Goal: Information Seeking & Learning: Learn about a topic

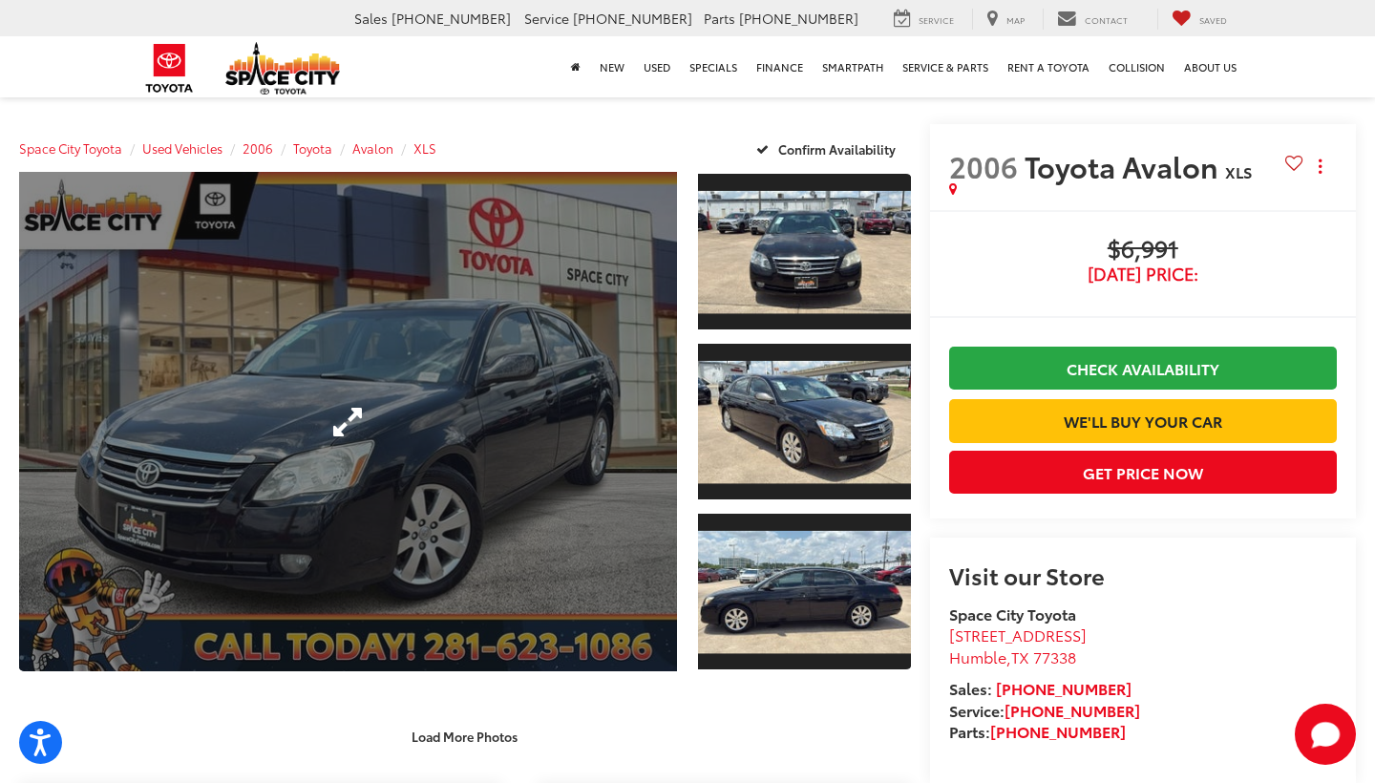
click at [505, 403] on link "Expand Photo 0" at bounding box center [348, 421] width 658 height 499
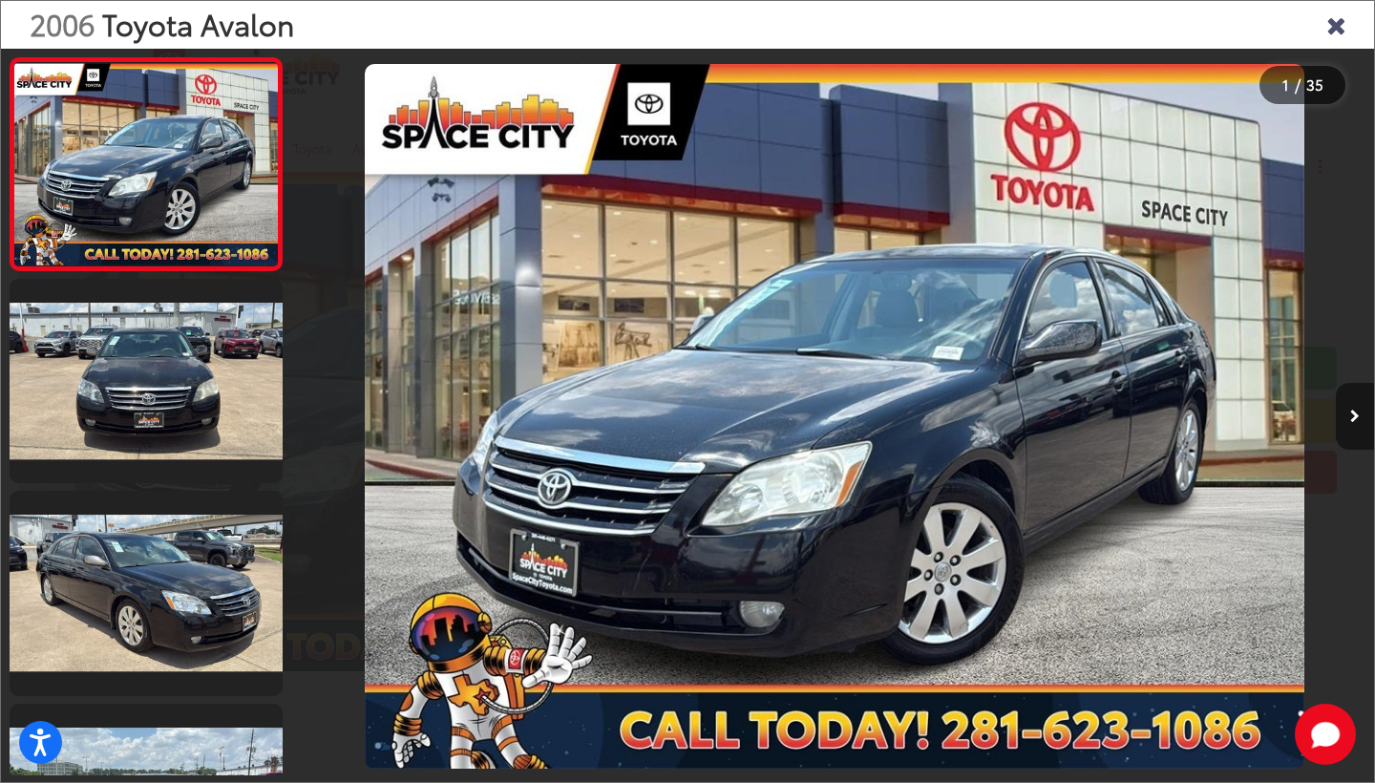
click at [1348, 413] on button "Next image" at bounding box center [1355, 416] width 38 height 67
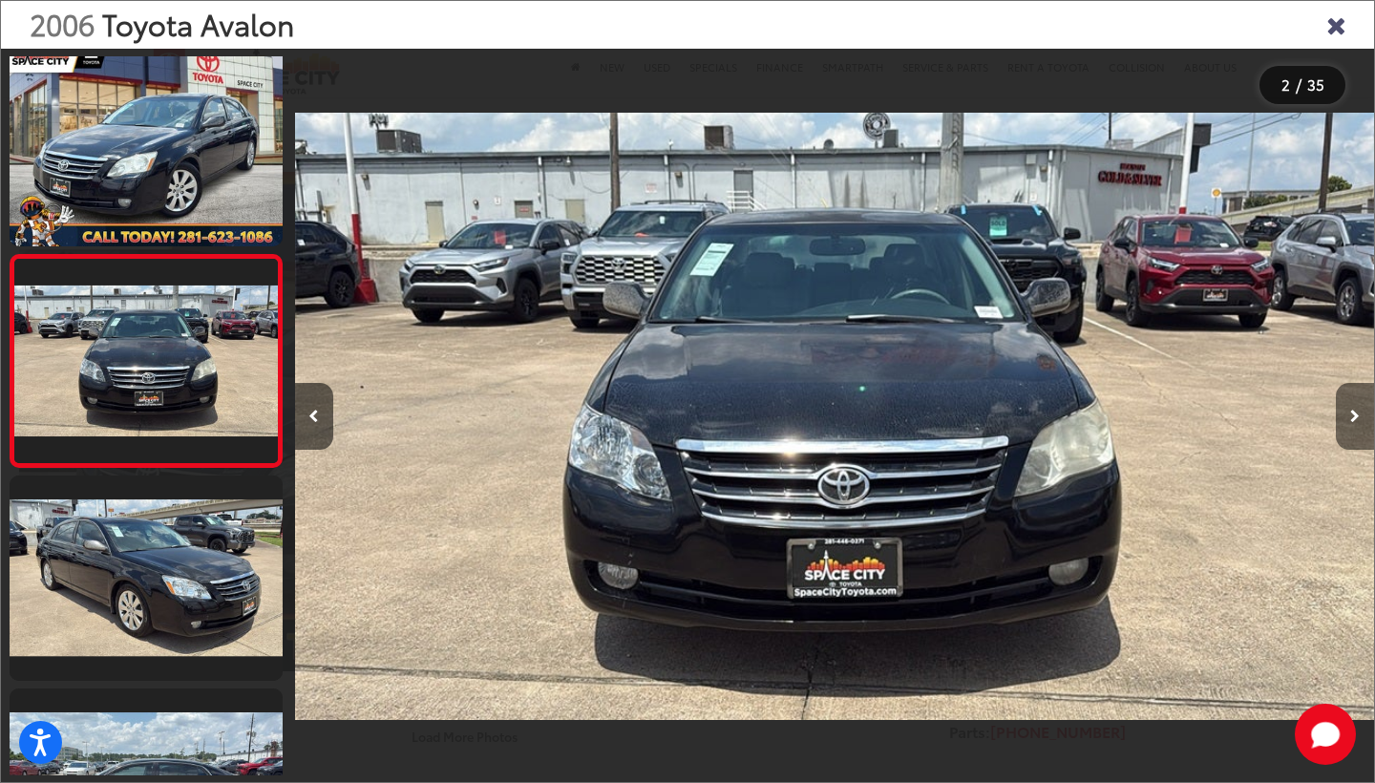
click at [1348, 413] on button "Next image" at bounding box center [1355, 416] width 38 height 67
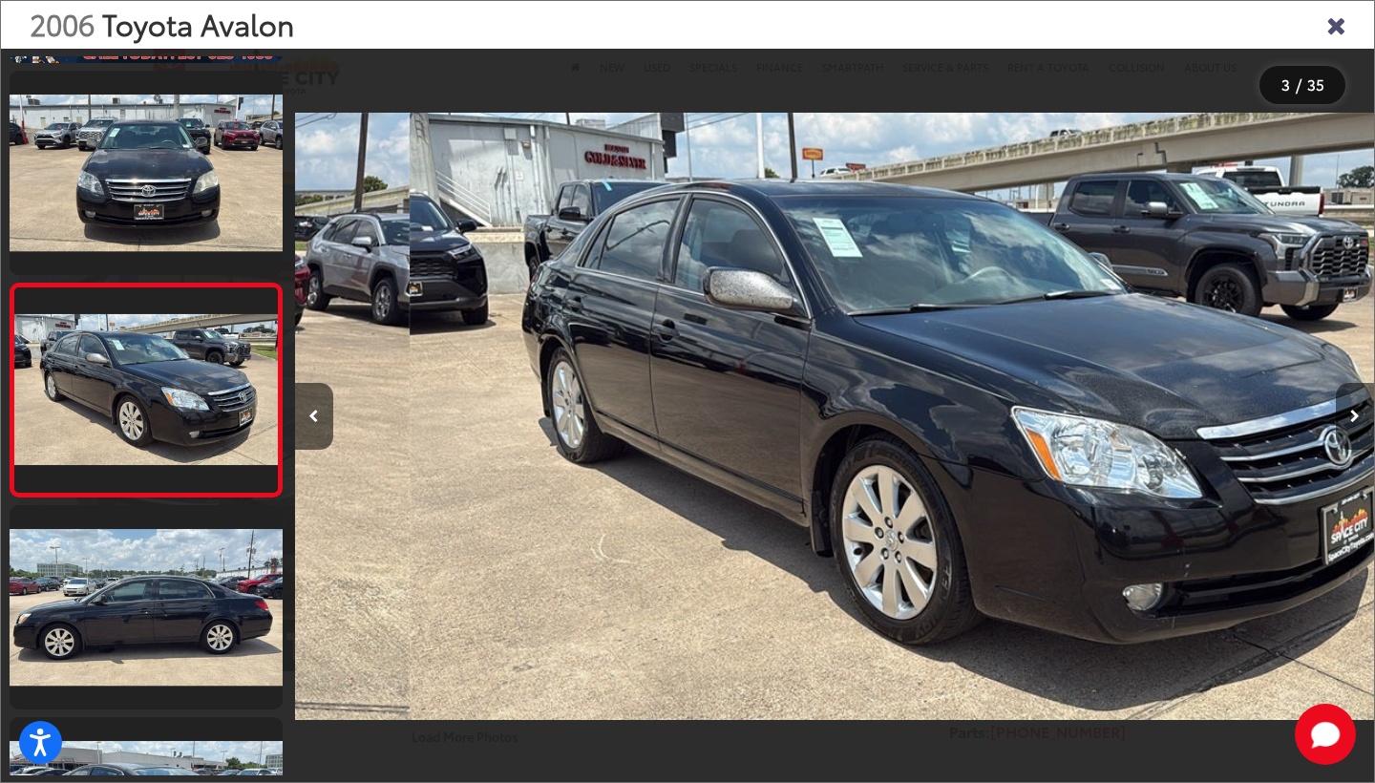
scroll to position [227, 0]
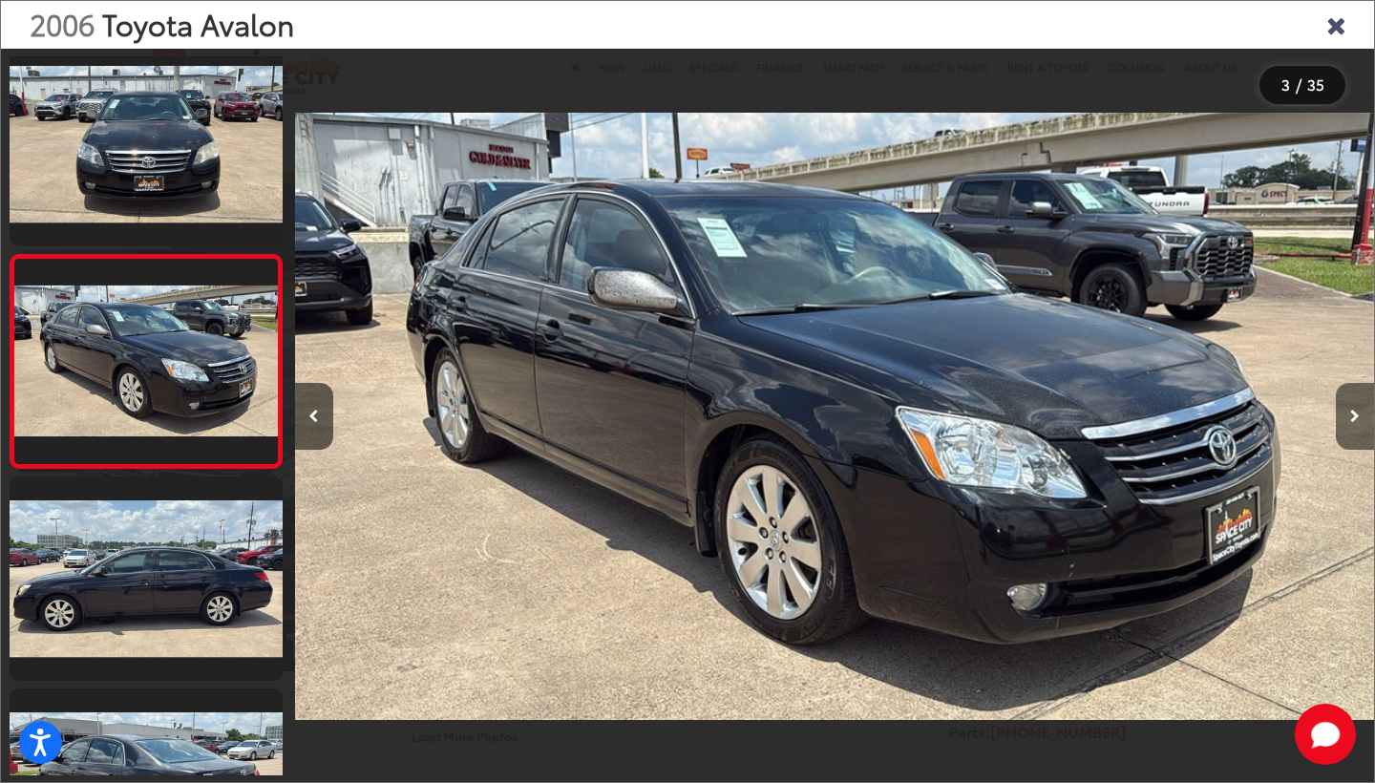
click at [1348, 413] on button "Next image" at bounding box center [1355, 416] width 38 height 67
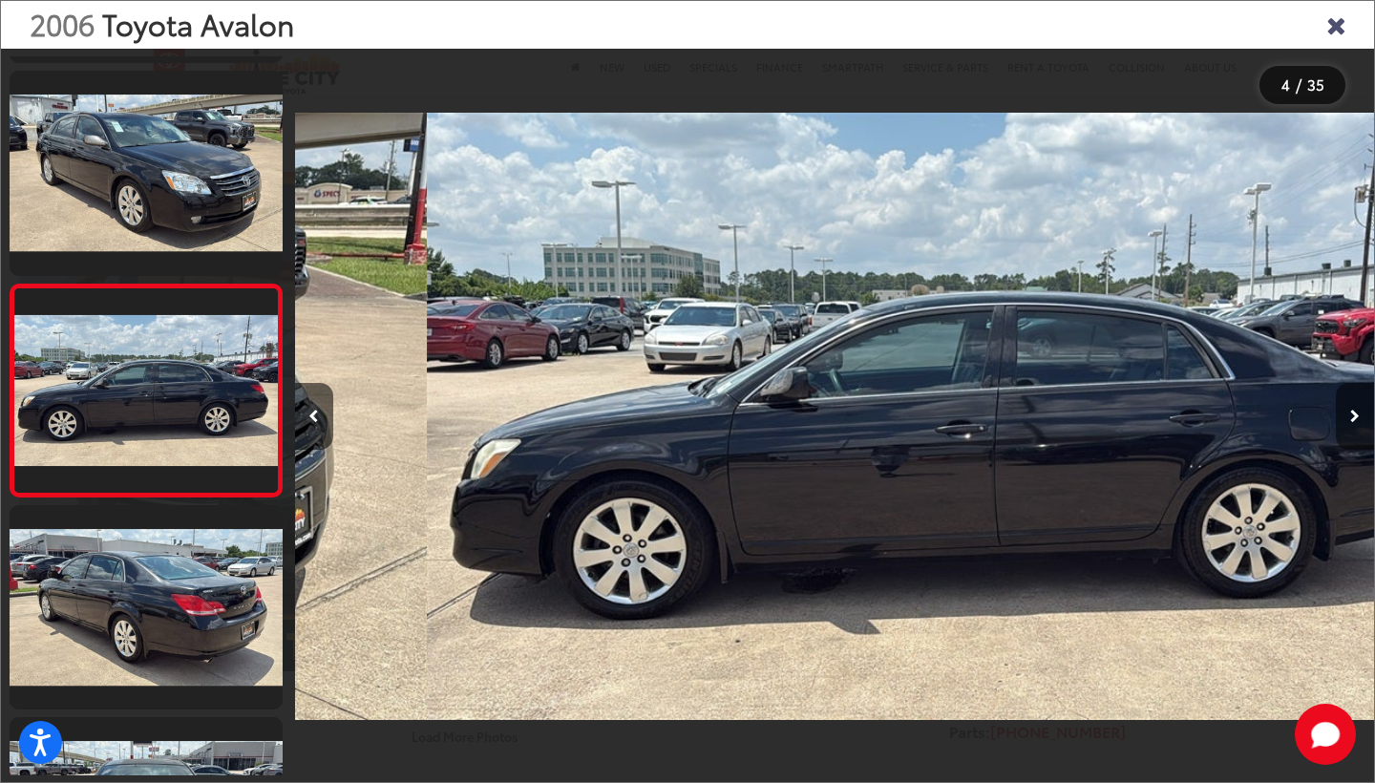
scroll to position [0, 3238]
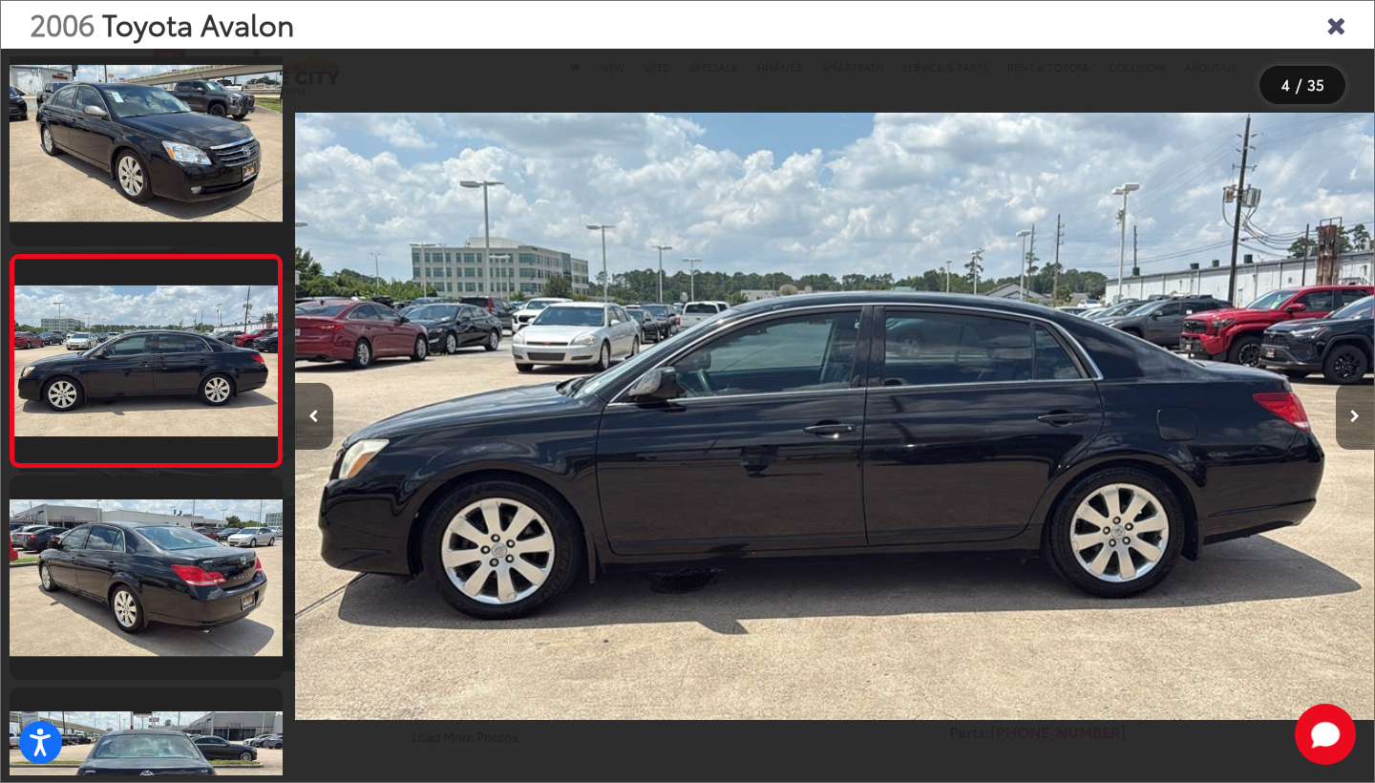
click at [1348, 413] on button "Next image" at bounding box center [1355, 416] width 38 height 67
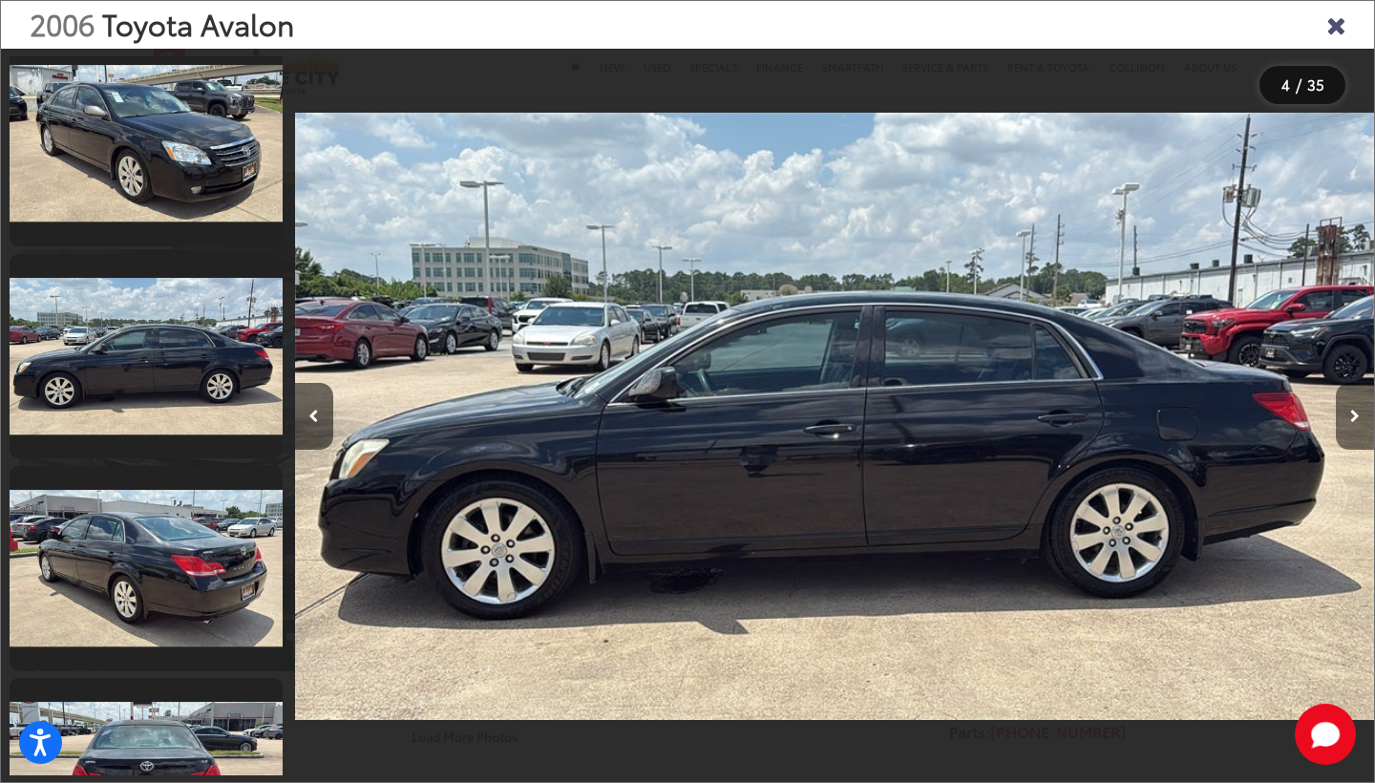
scroll to position [0, 4318]
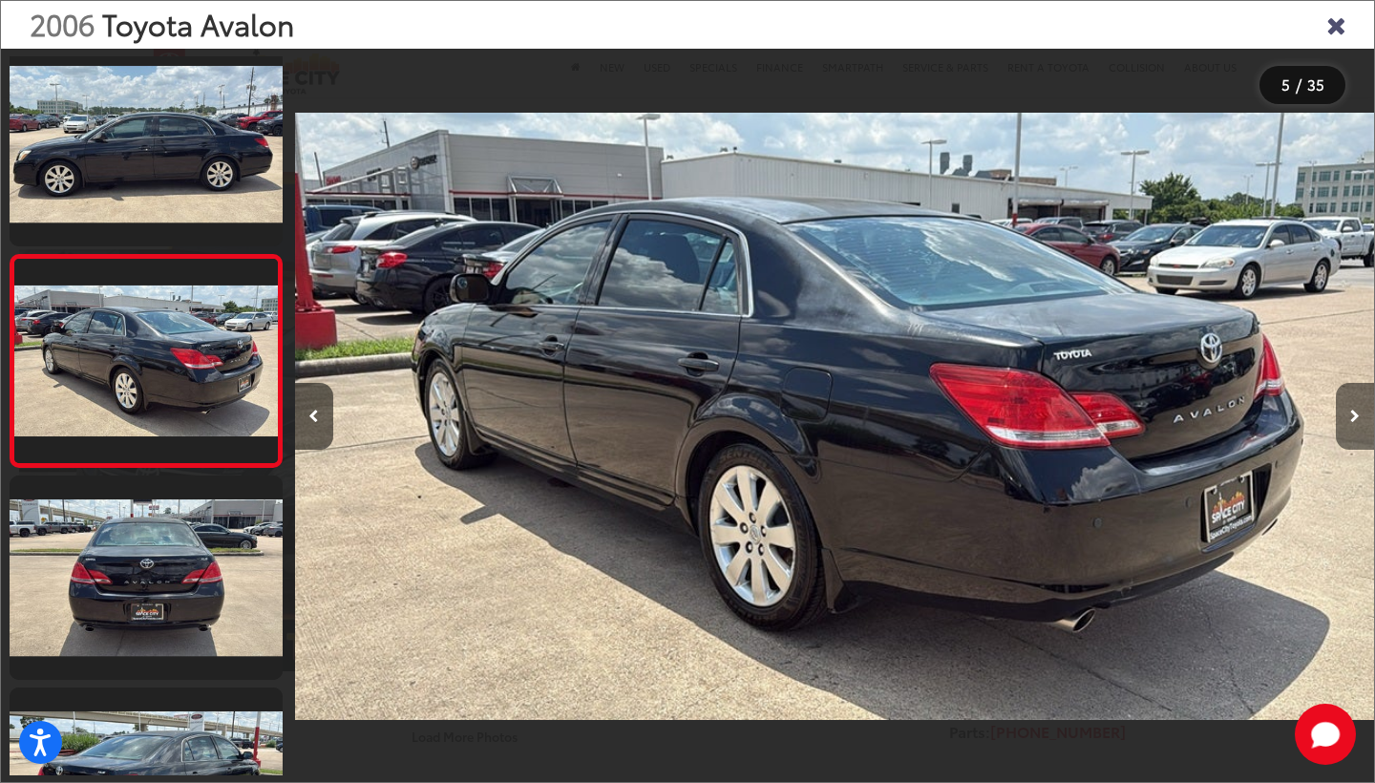
click at [1348, 413] on button "Next image" at bounding box center [1355, 416] width 38 height 67
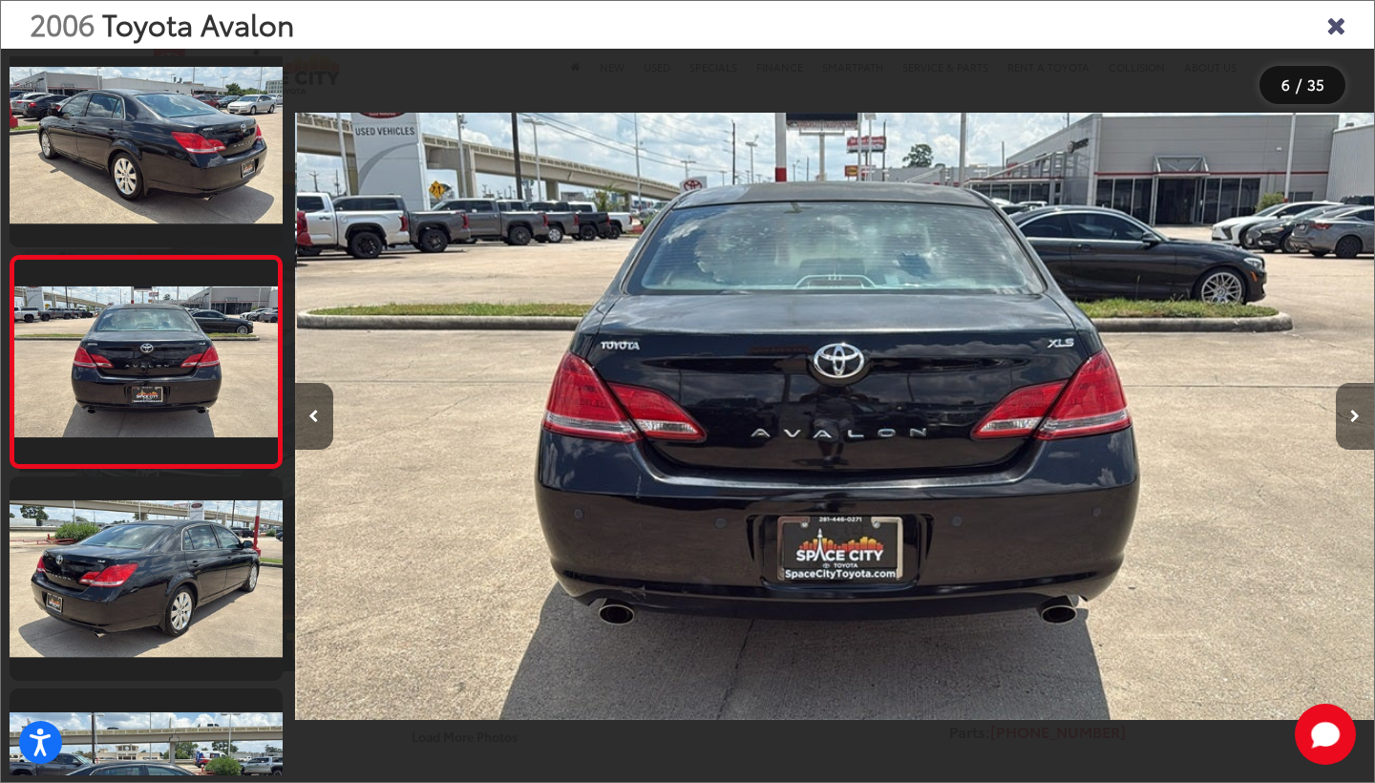
scroll to position [0, 5397]
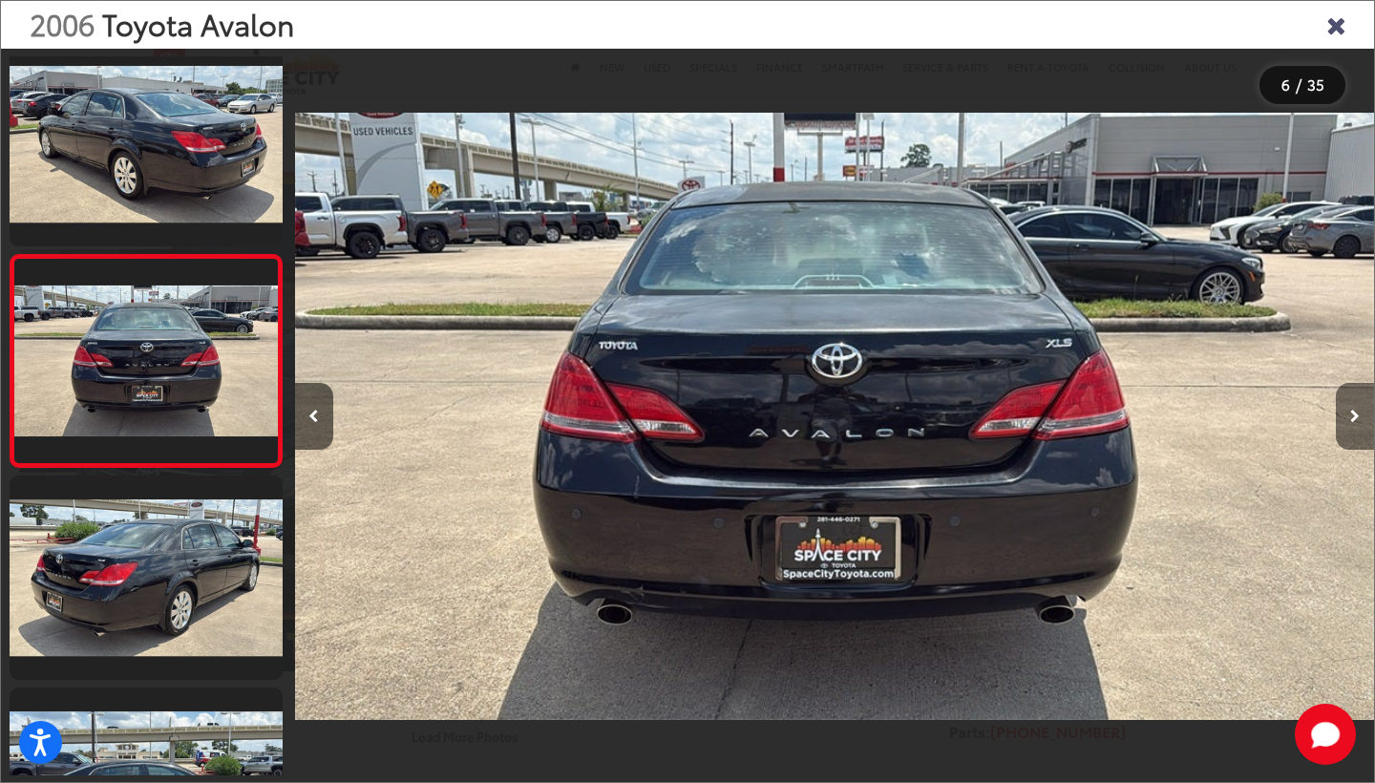
click at [1348, 413] on button "Next image" at bounding box center [1355, 416] width 38 height 67
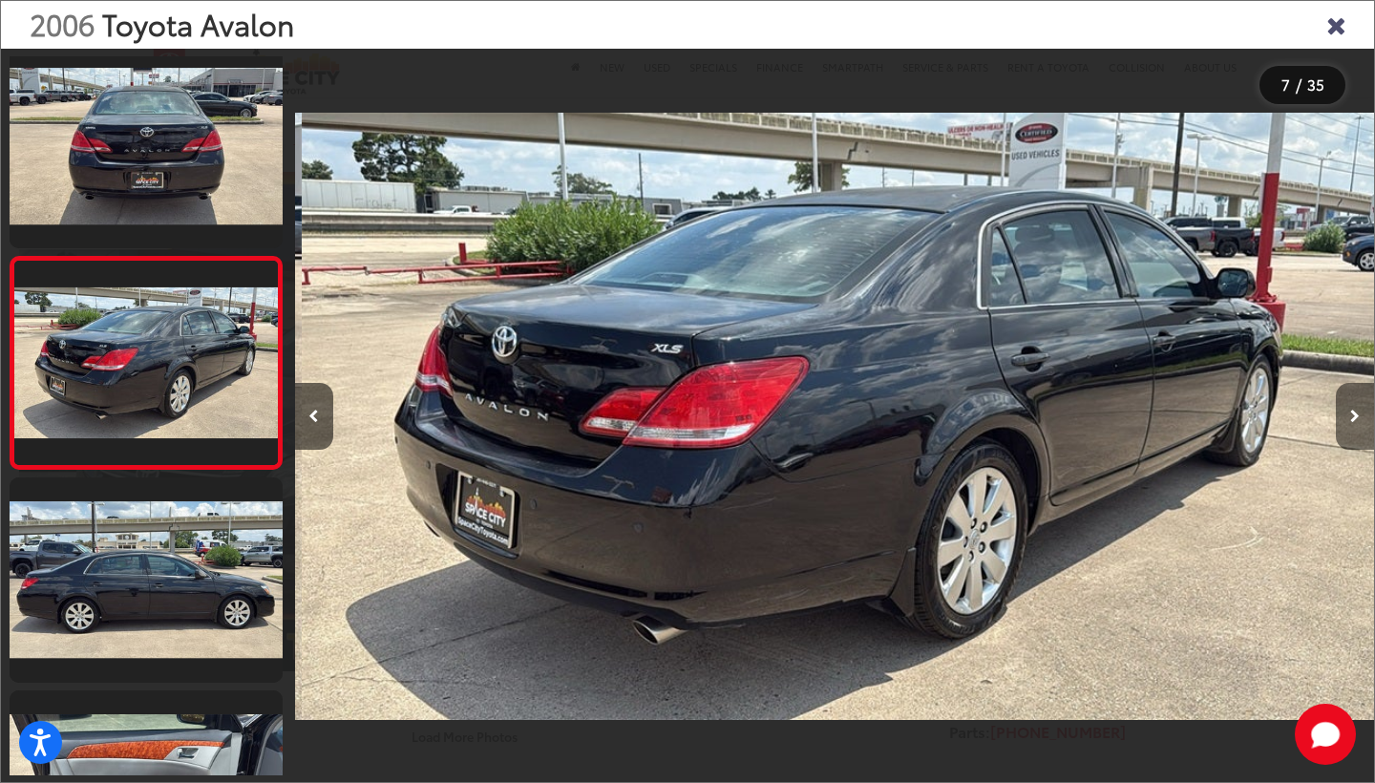
scroll to position [1076, 0]
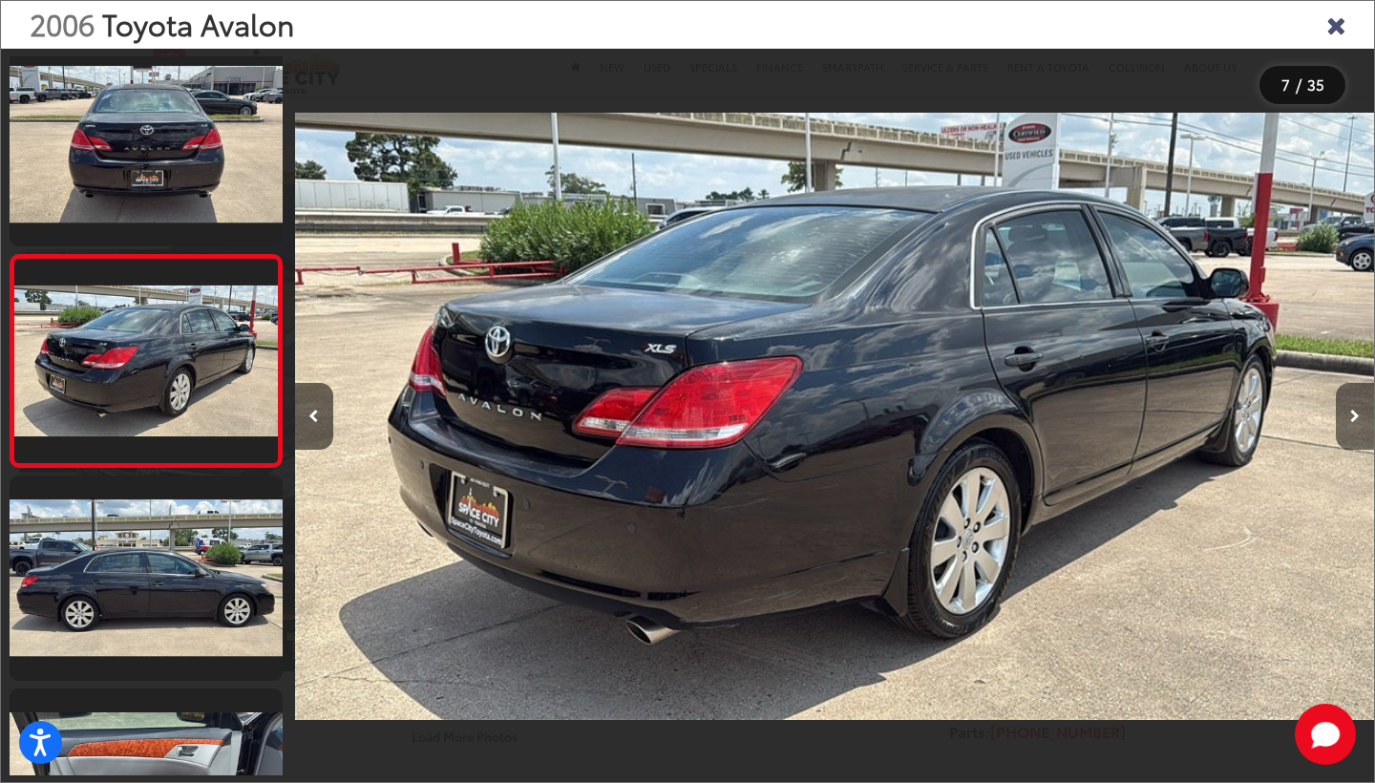
click at [1348, 413] on button "Next image" at bounding box center [1355, 416] width 38 height 67
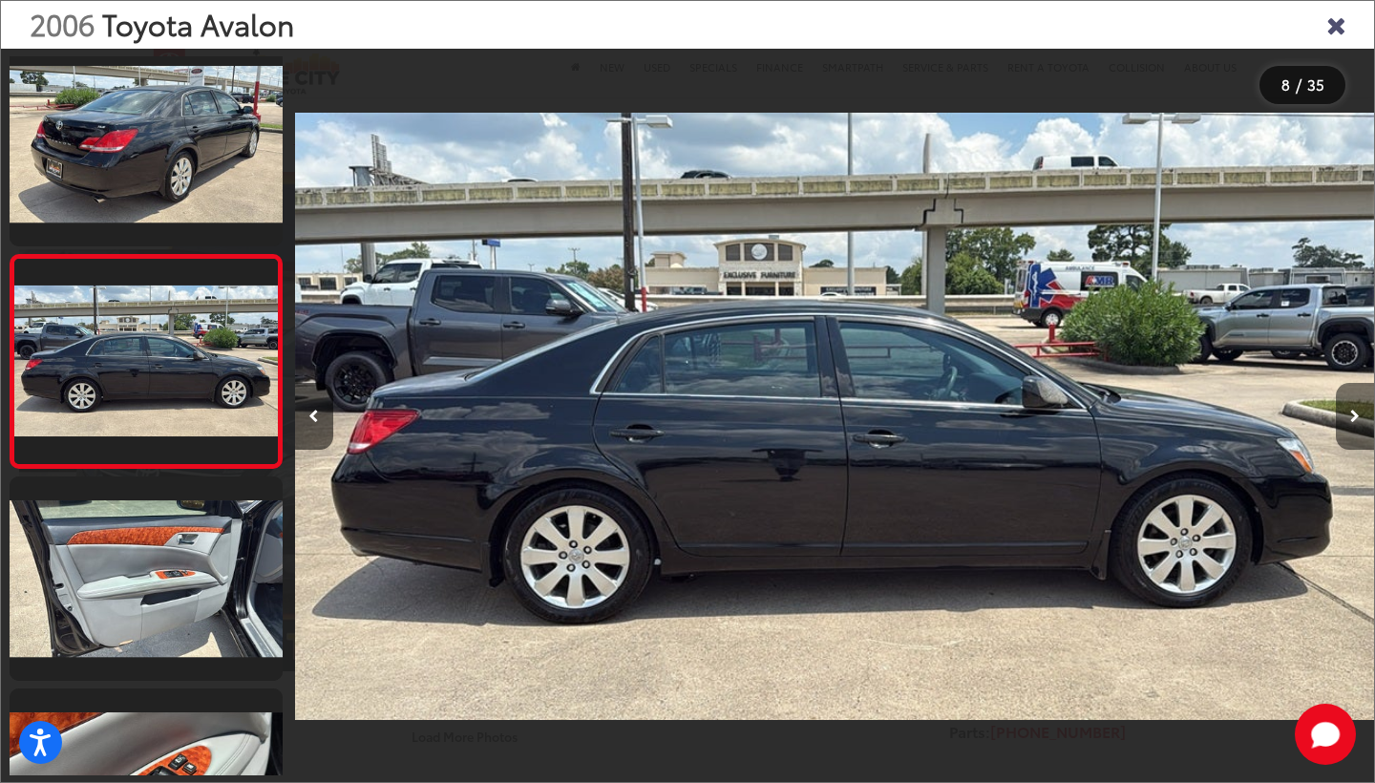
scroll to position [0, 7556]
click at [1348, 413] on button "Next image" at bounding box center [1355, 416] width 38 height 67
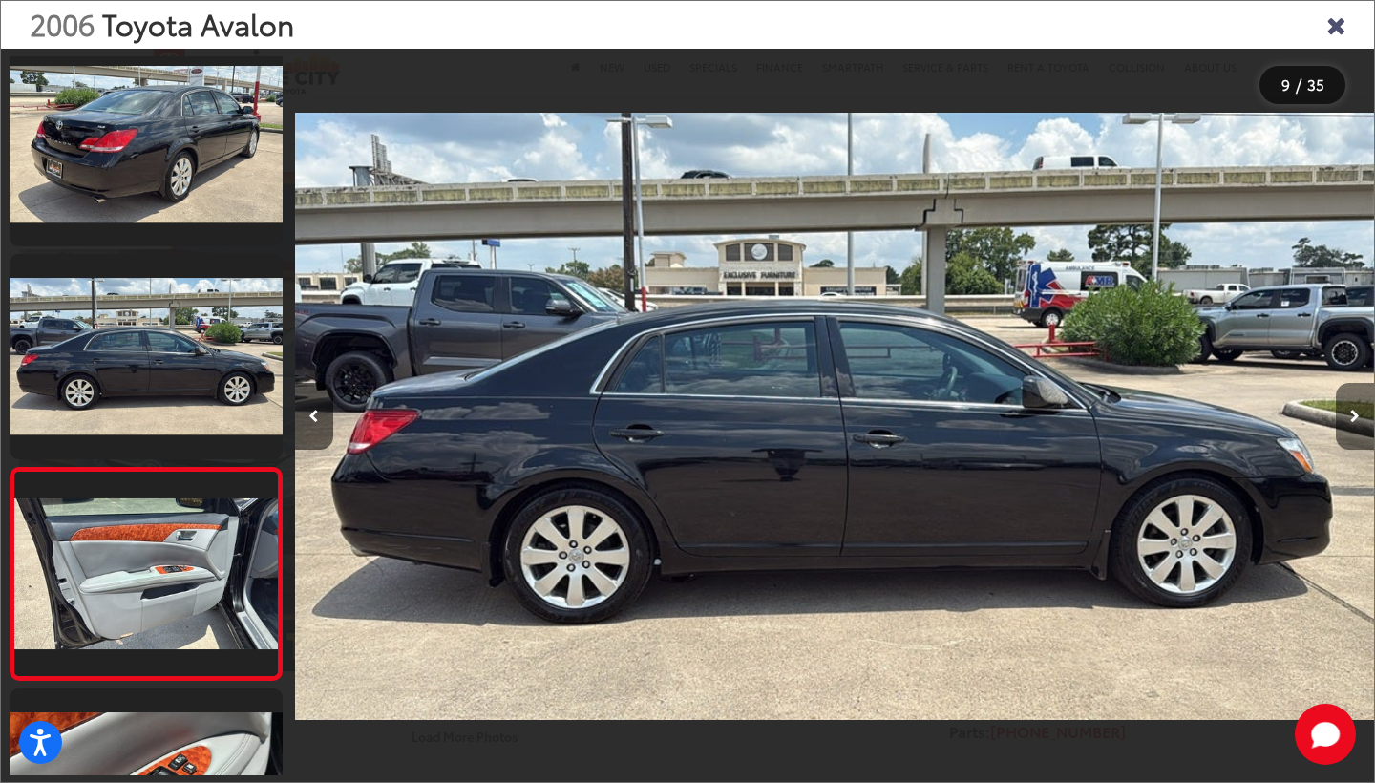
scroll to position [1501, 0]
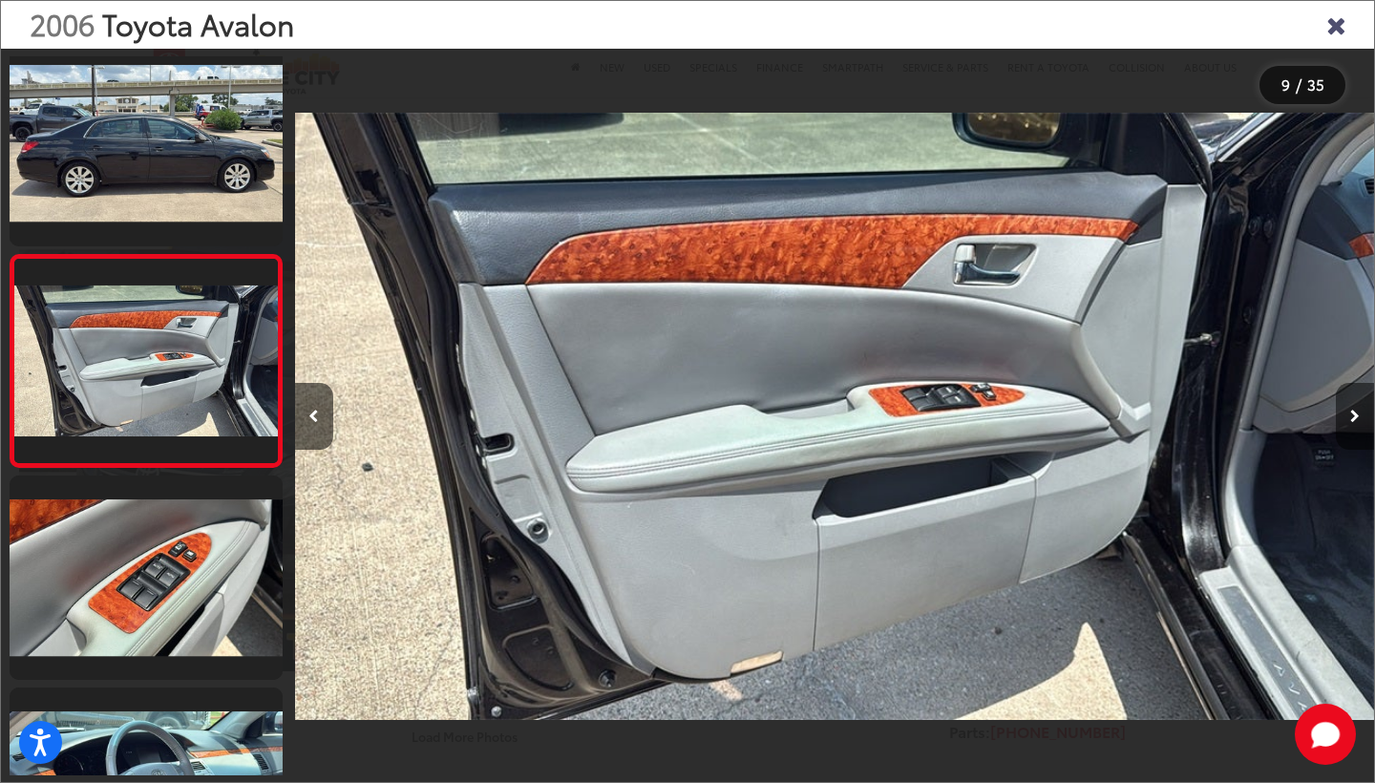
click at [1348, 413] on button "Next image" at bounding box center [1355, 416] width 38 height 67
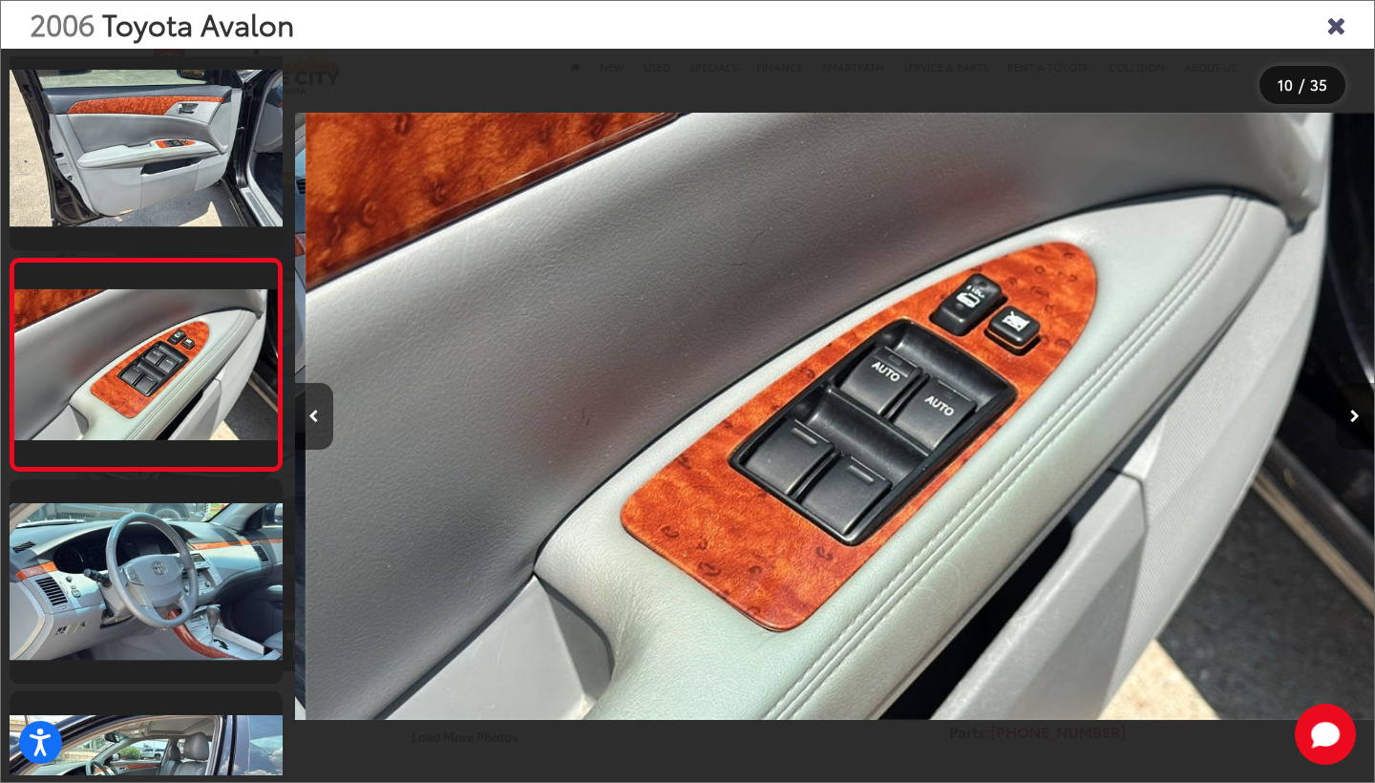
scroll to position [0, 0]
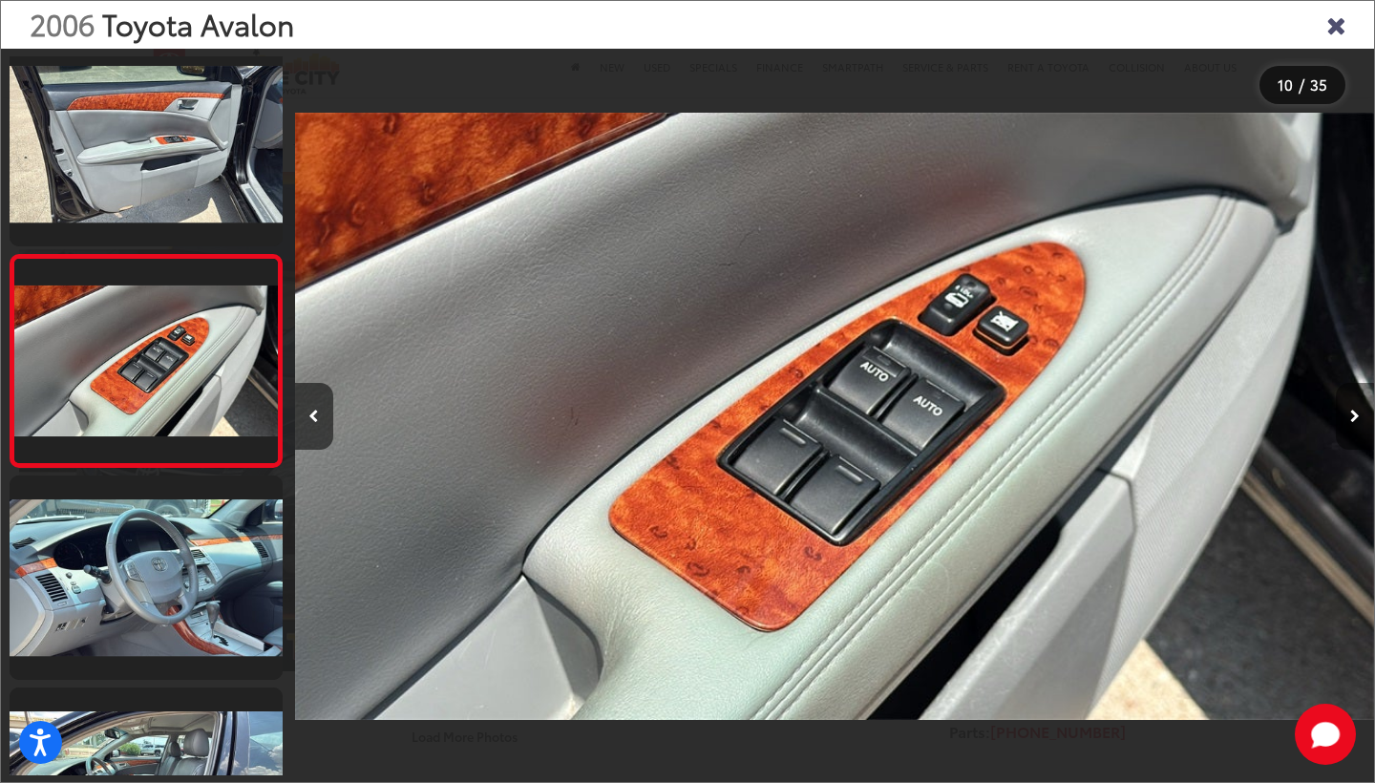
click at [1348, 413] on button "Next image" at bounding box center [1355, 416] width 38 height 67
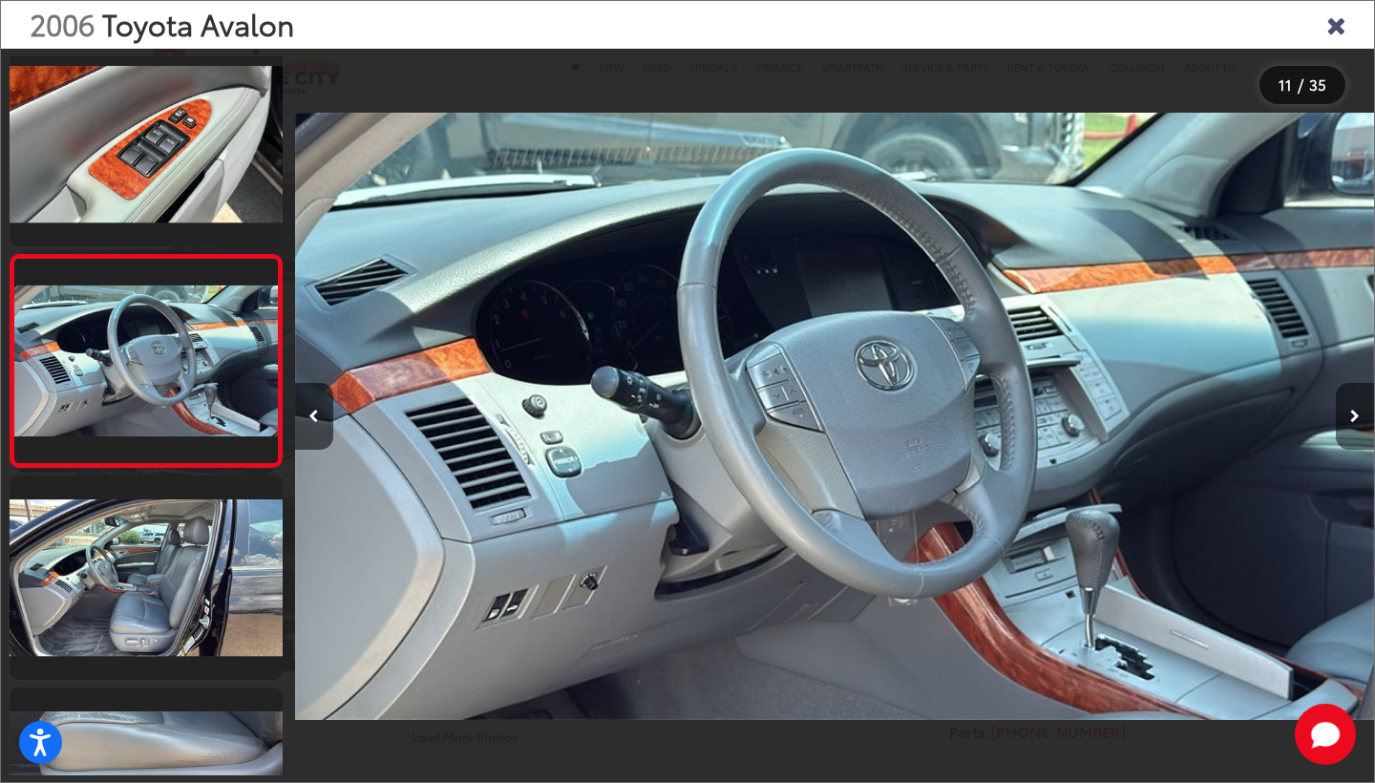
click at [1348, 413] on button "Next image" at bounding box center [1355, 416] width 38 height 67
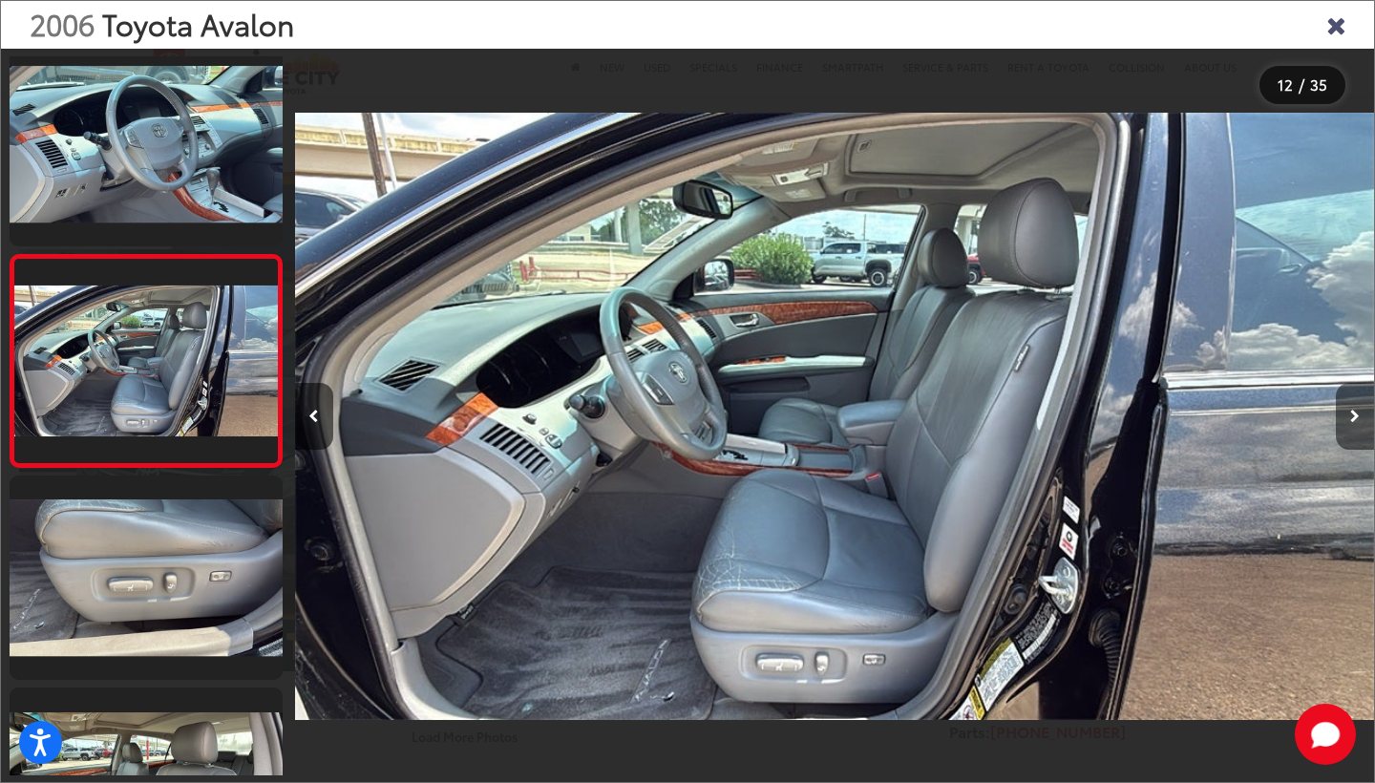
click at [1348, 413] on button "Next image" at bounding box center [1355, 416] width 38 height 67
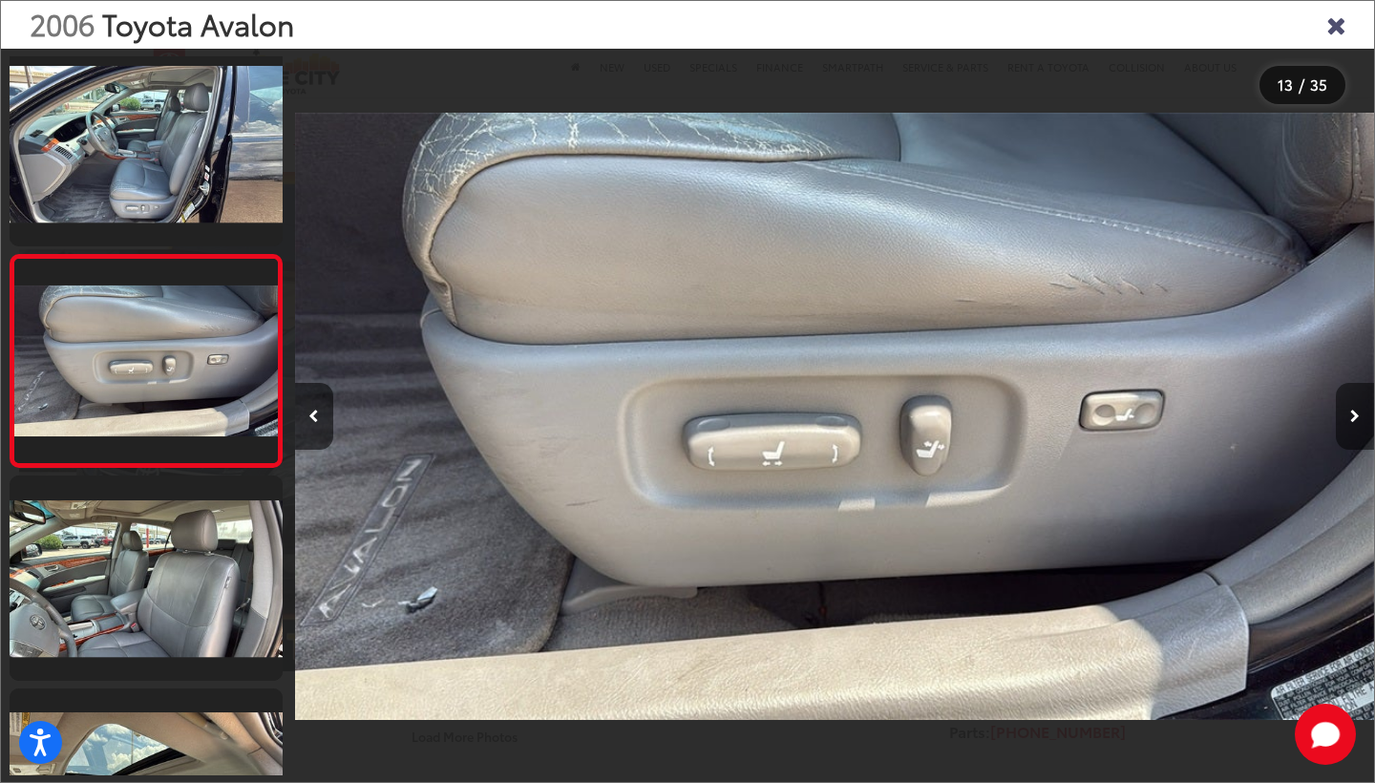
click at [1348, 413] on button "Next image" at bounding box center [1355, 416] width 38 height 67
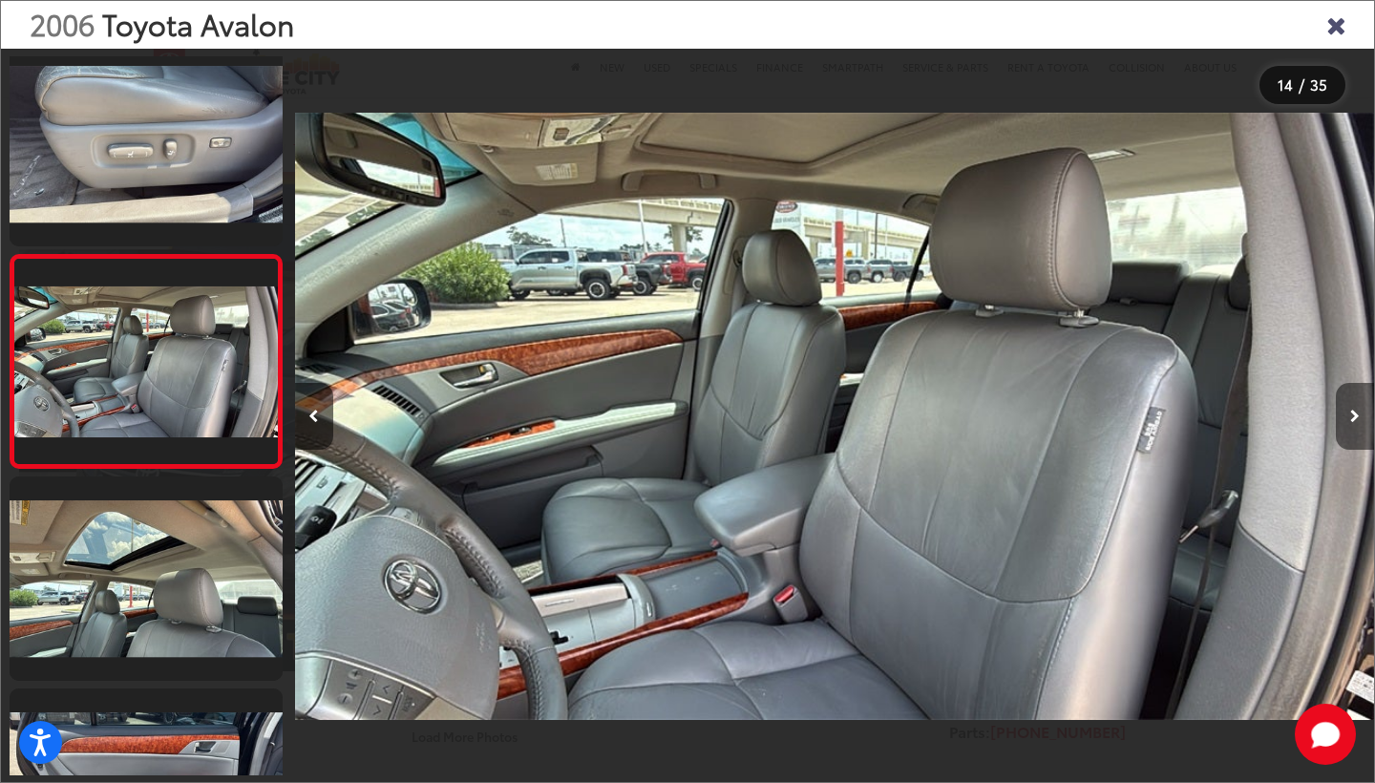
click at [1348, 413] on button "Next image" at bounding box center [1355, 416] width 38 height 67
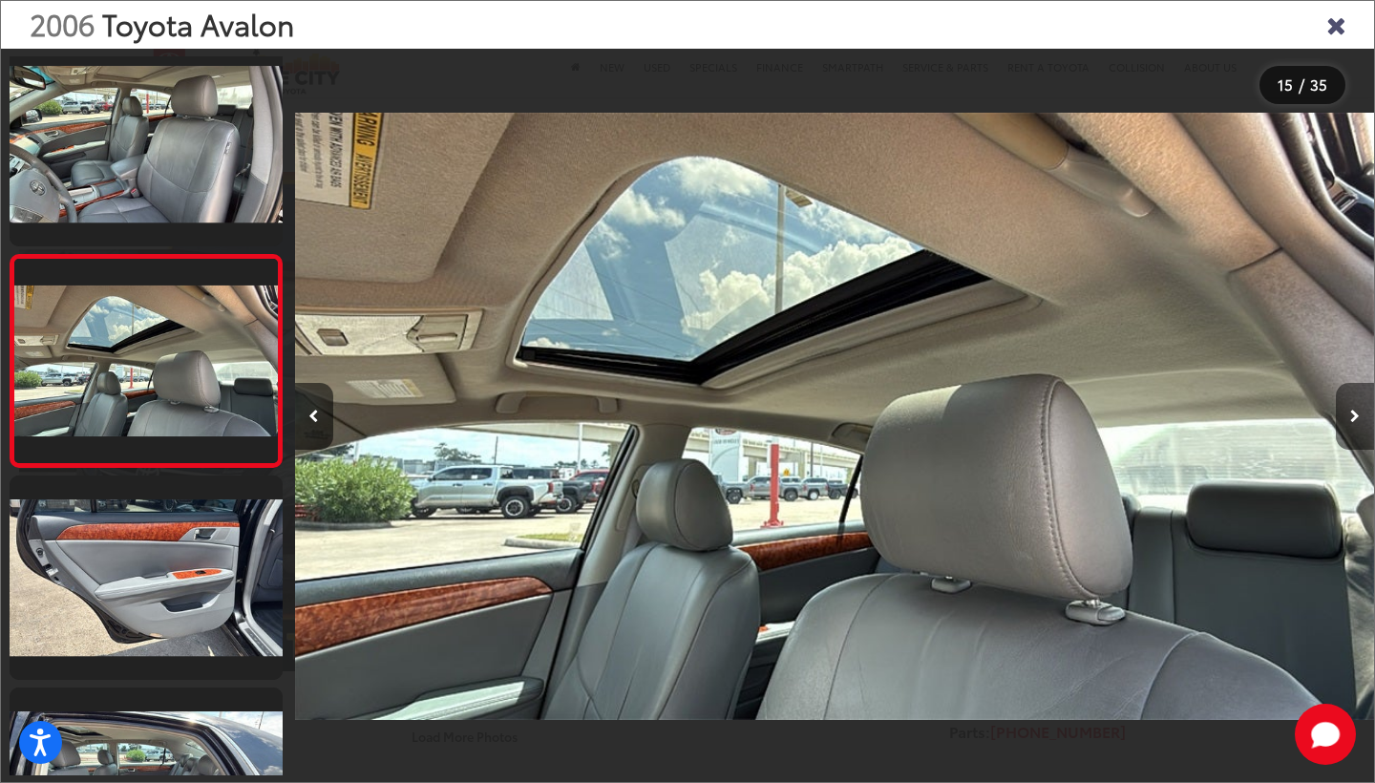
click at [1348, 413] on button "Next image" at bounding box center [1355, 416] width 38 height 67
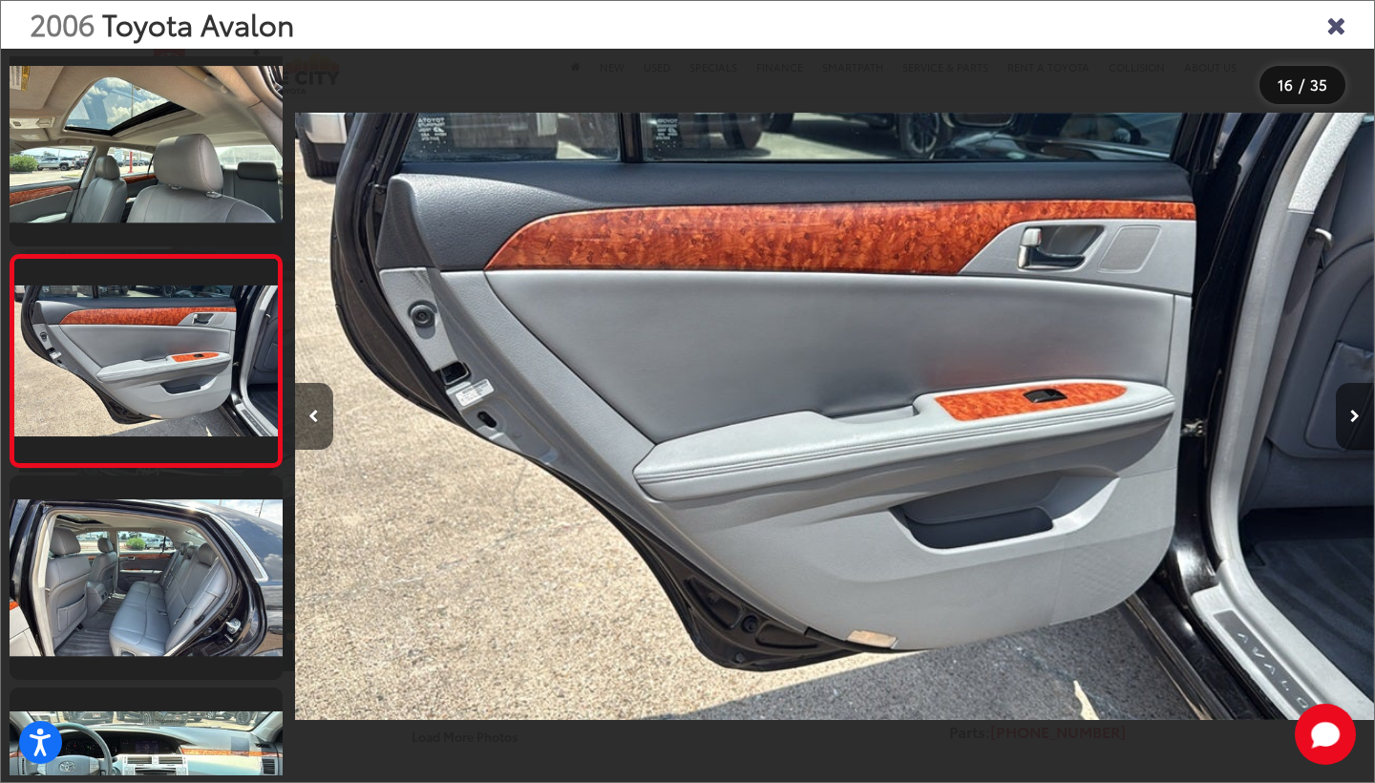
click at [1340, 32] on icon "Close gallery" at bounding box center [1335, 23] width 19 height 25
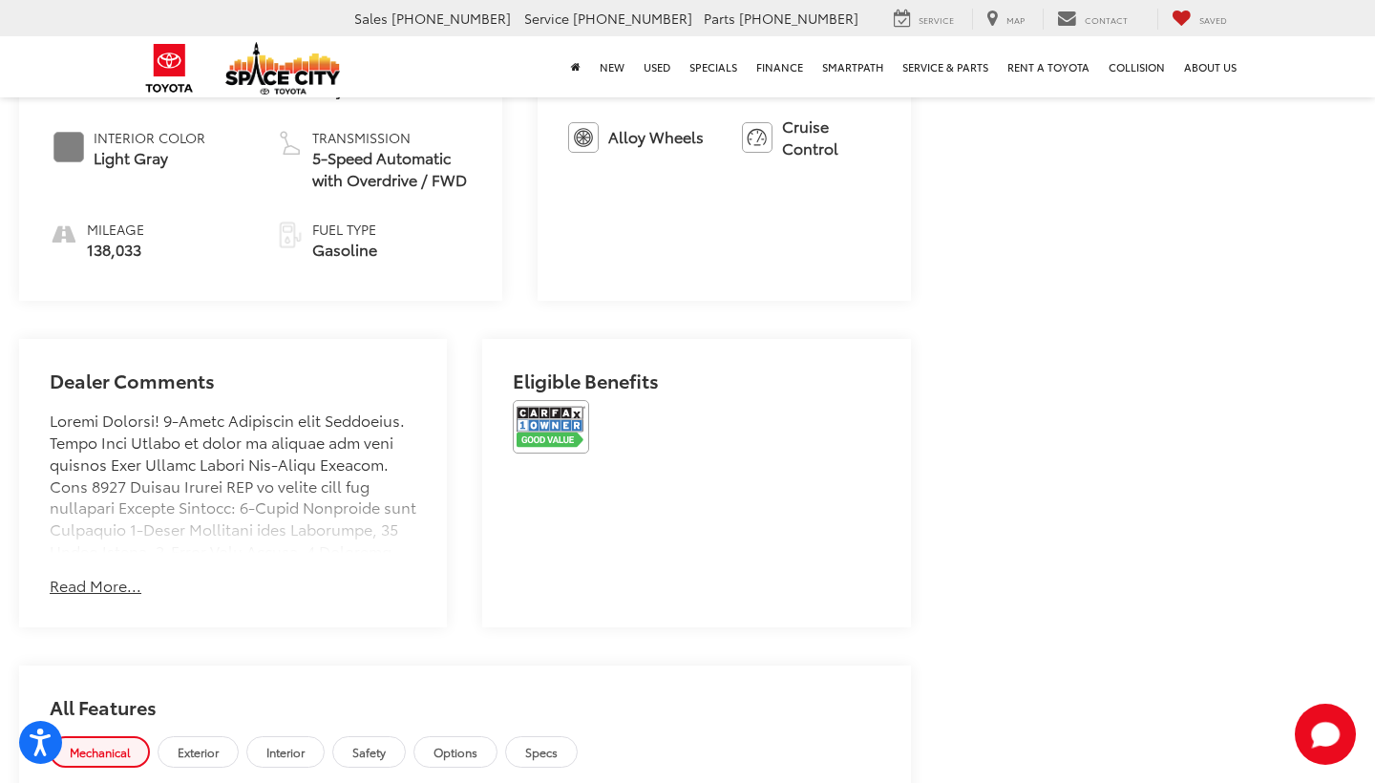
scroll to position [1006, 0]
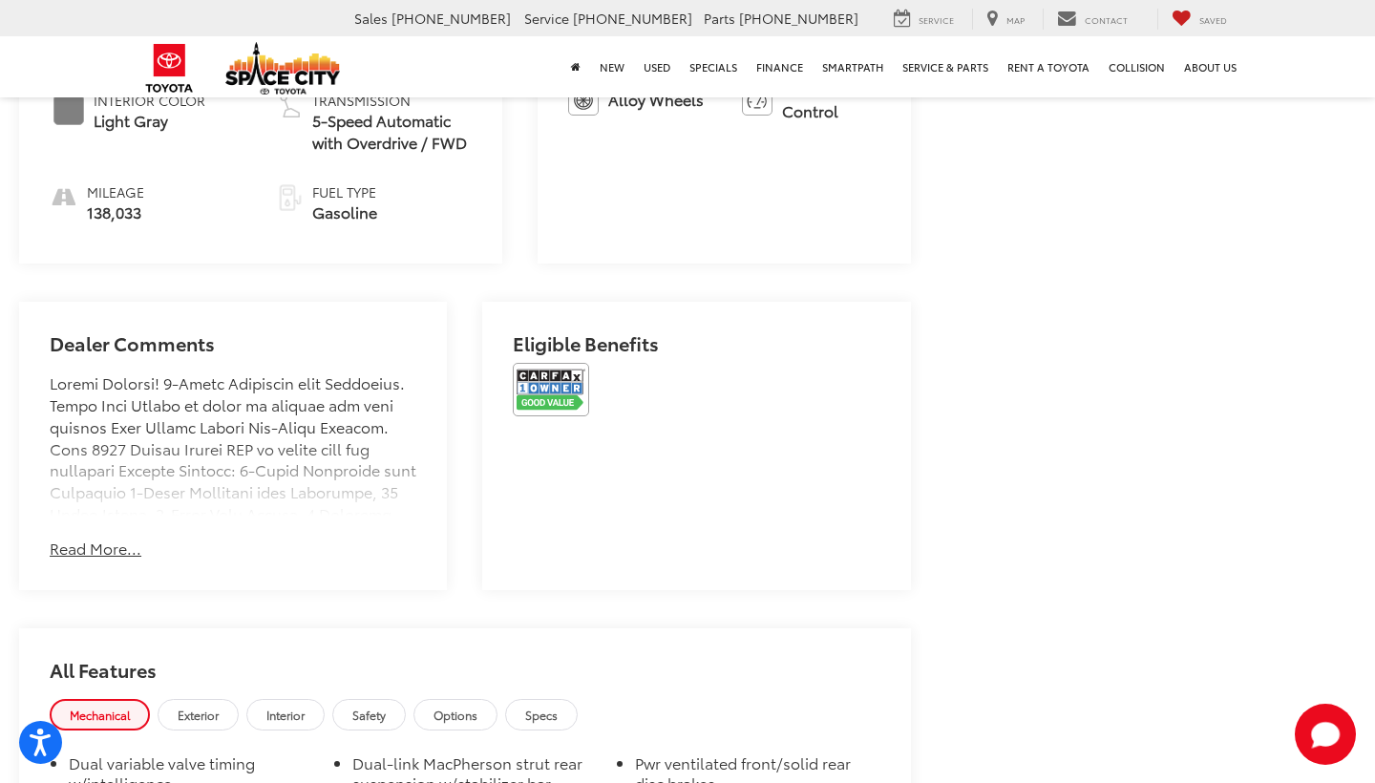
click at [125, 538] on button "Read More..." at bounding box center [96, 549] width 92 height 22
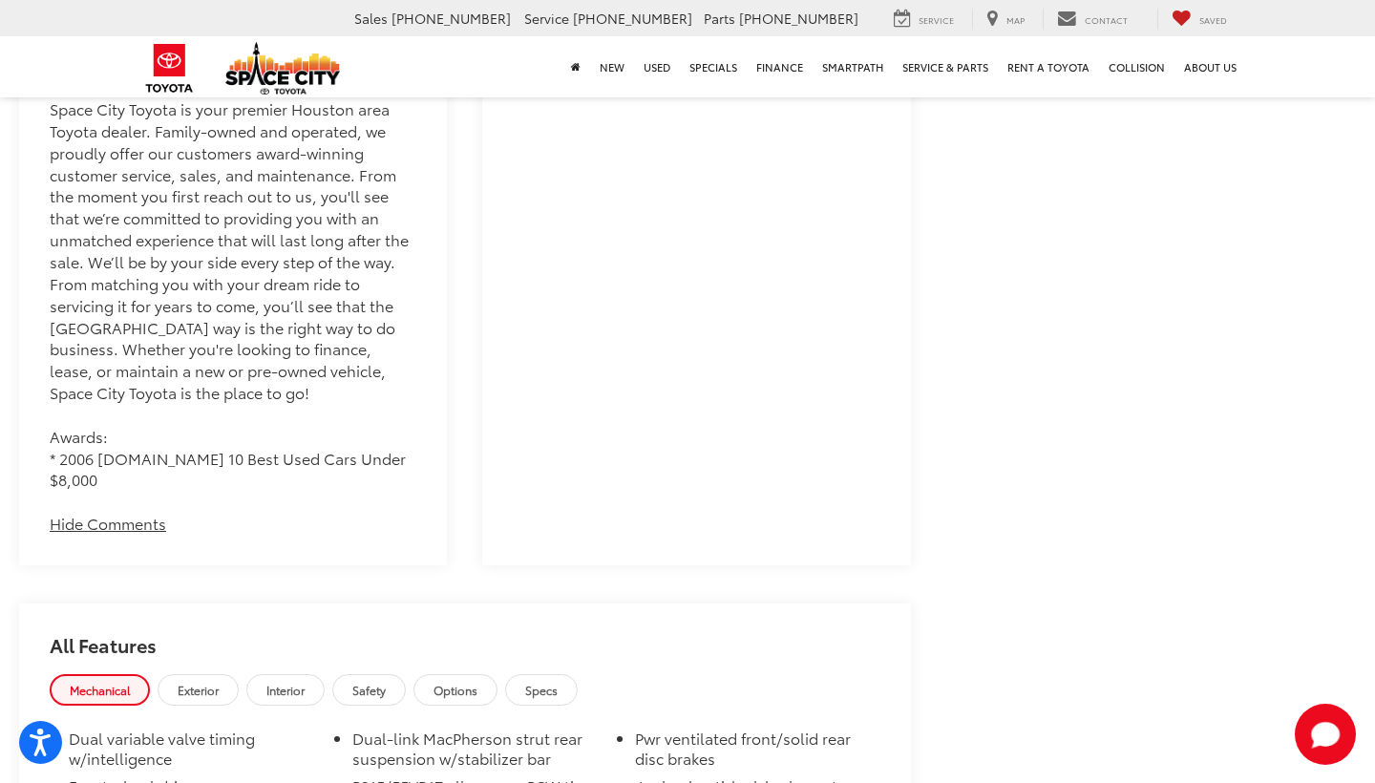
scroll to position [2192, 0]
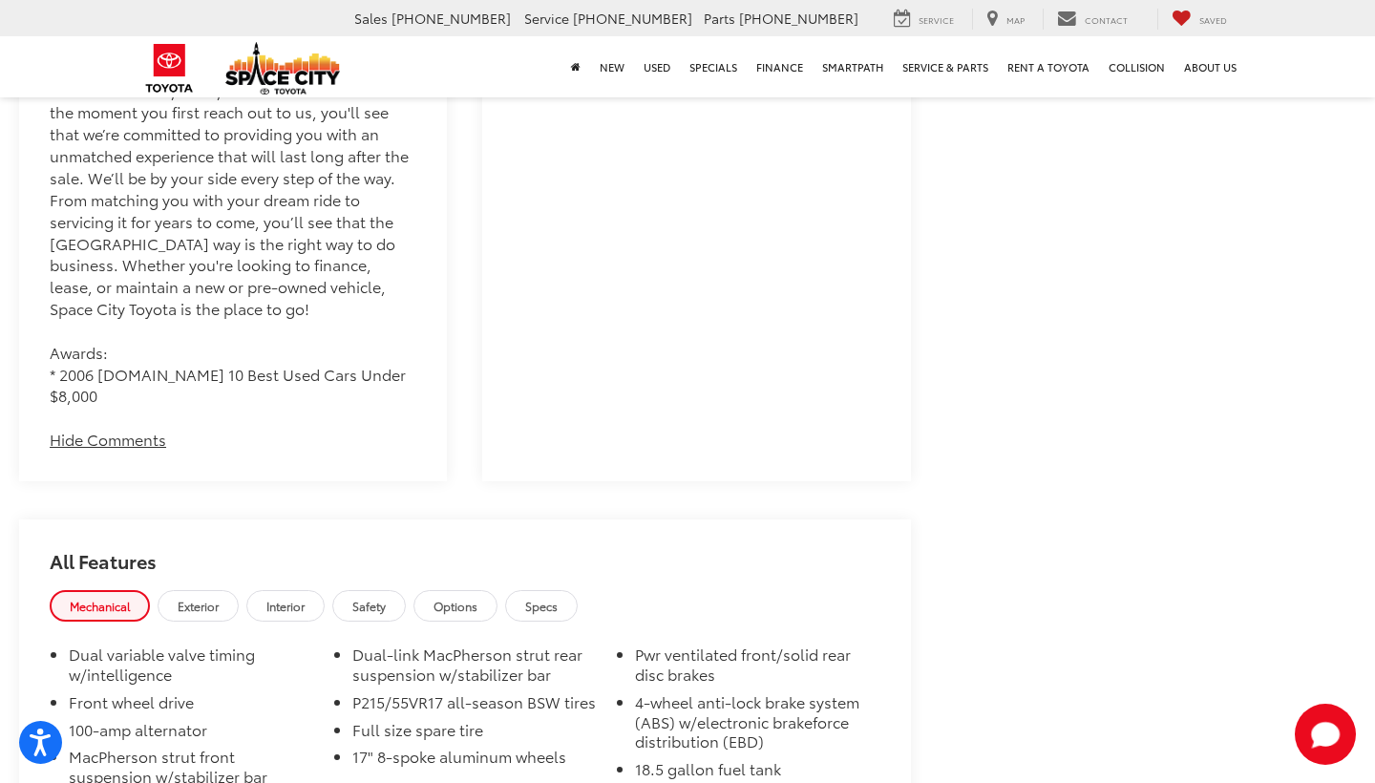
click at [237, 590] on link "Exterior" at bounding box center [198, 606] width 81 height 32
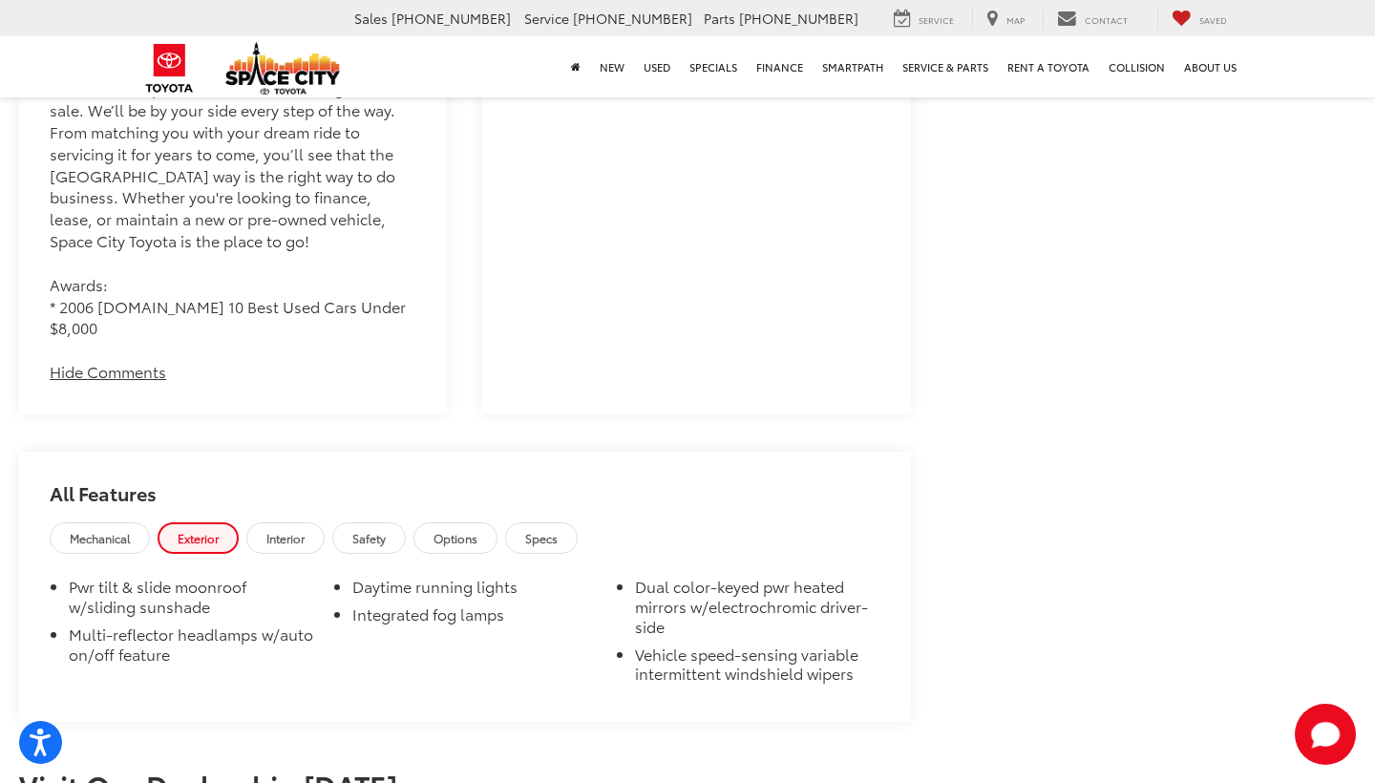
scroll to position [2293, 0]
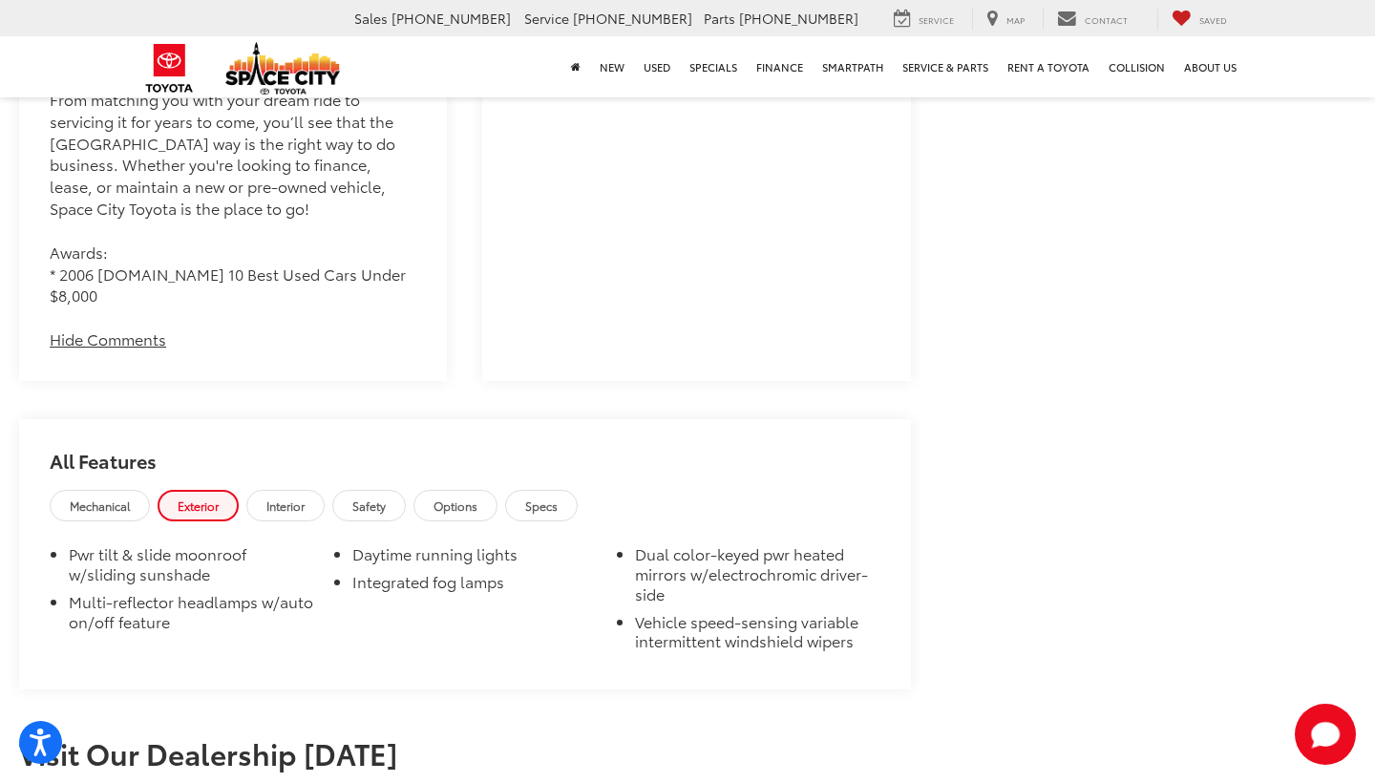
click at [315, 490] on link "Interior" at bounding box center [285, 506] width 78 height 32
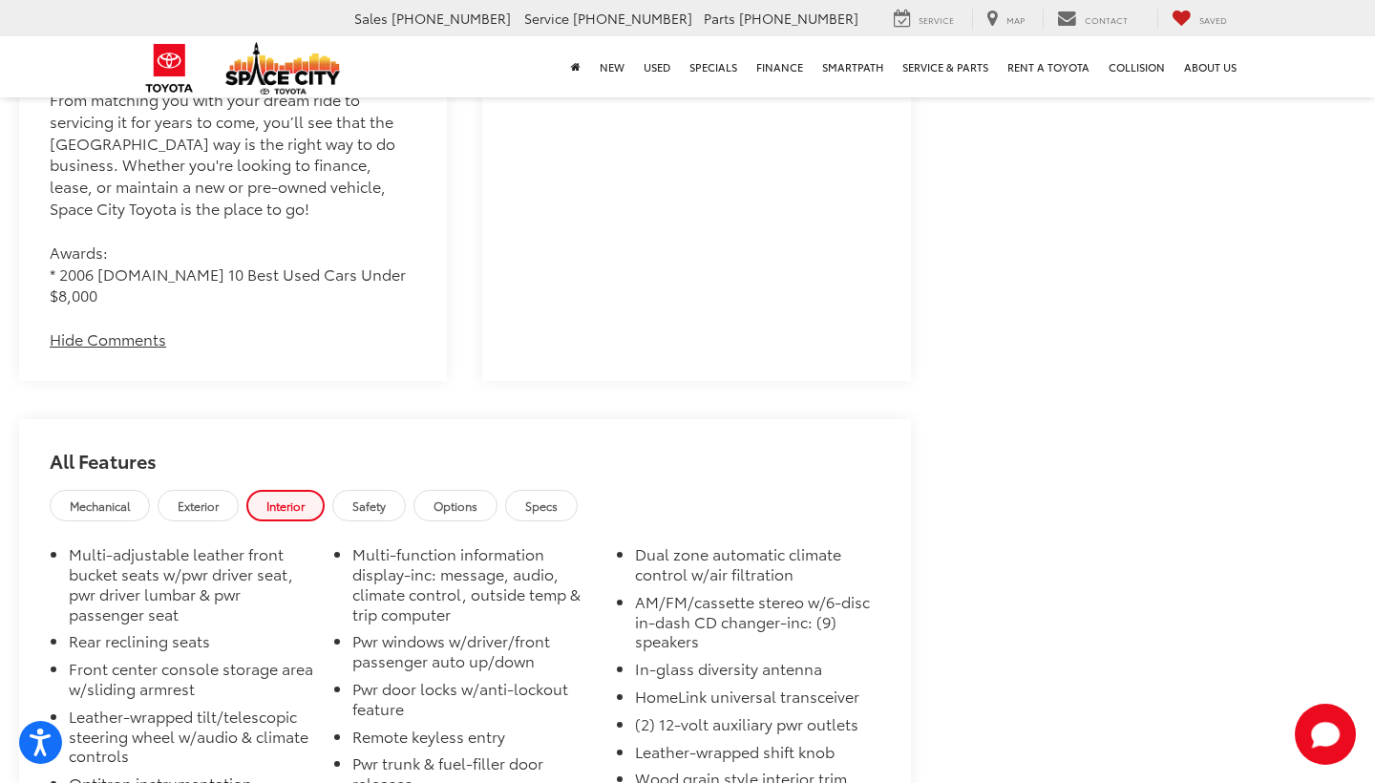
click at [414, 490] on div "Mechanical Exterior Interior Safety Options Specs" at bounding box center [465, 508] width 892 height 36
click at [386, 498] on span "Safety" at bounding box center [368, 506] width 33 height 16
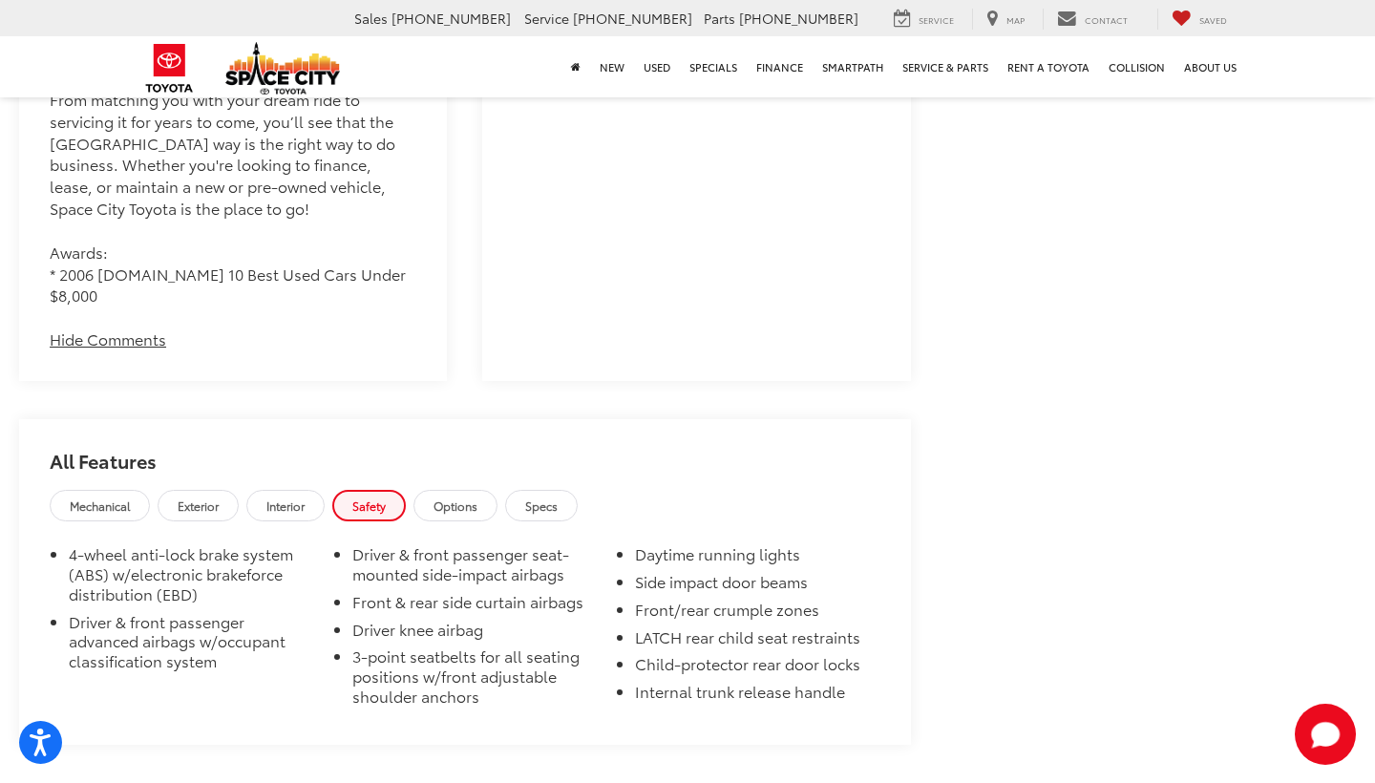
click at [477, 498] on span "Options" at bounding box center [456, 506] width 44 height 16
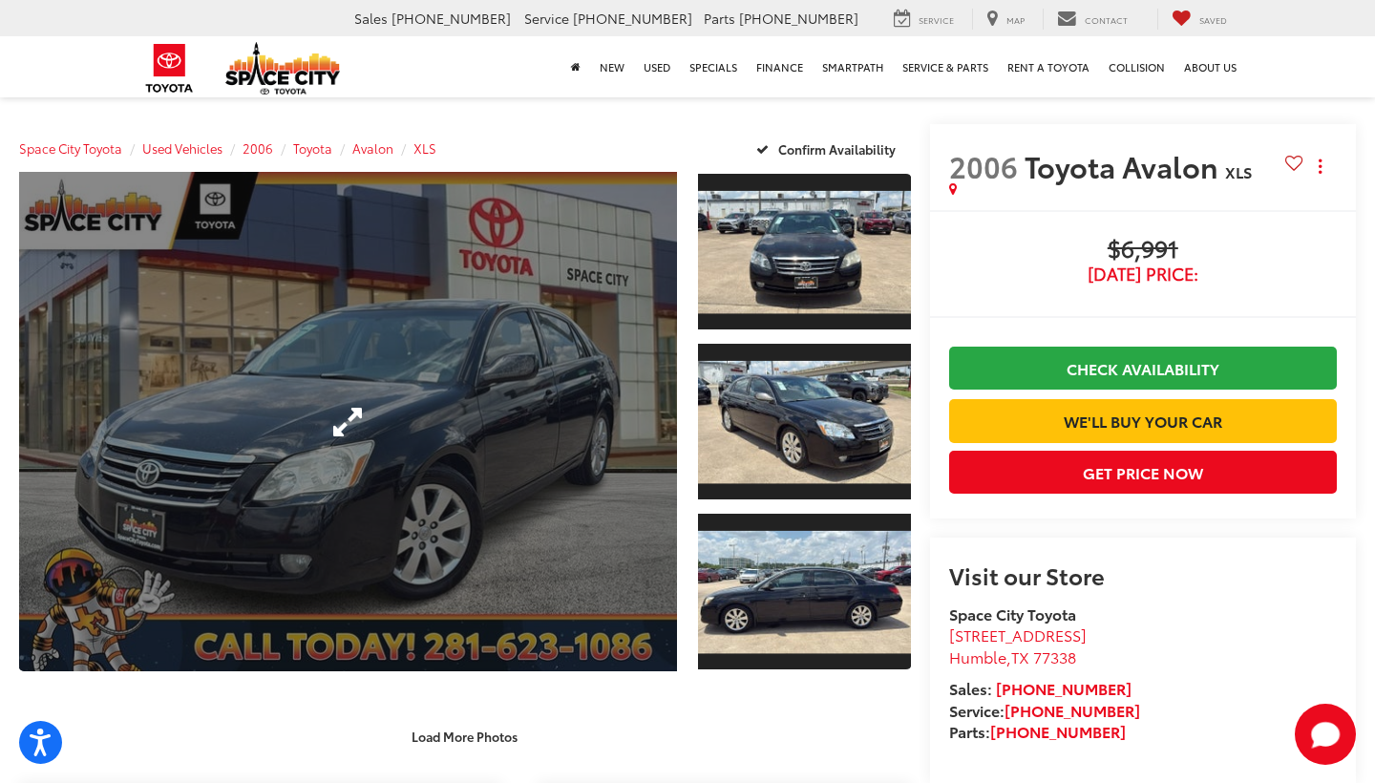
scroll to position [0, 0]
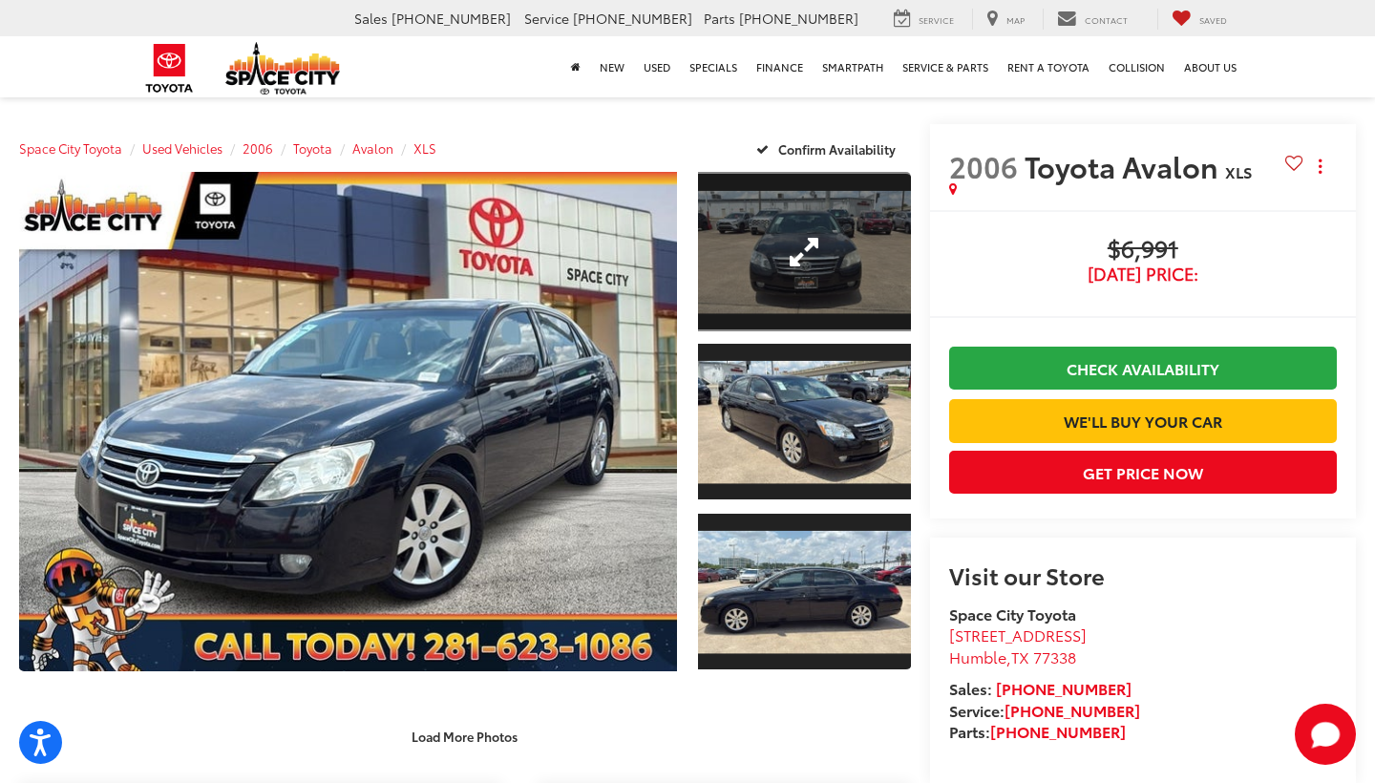
click at [789, 261] on link "Expand Photo 1" at bounding box center [804, 251] width 213 height 159
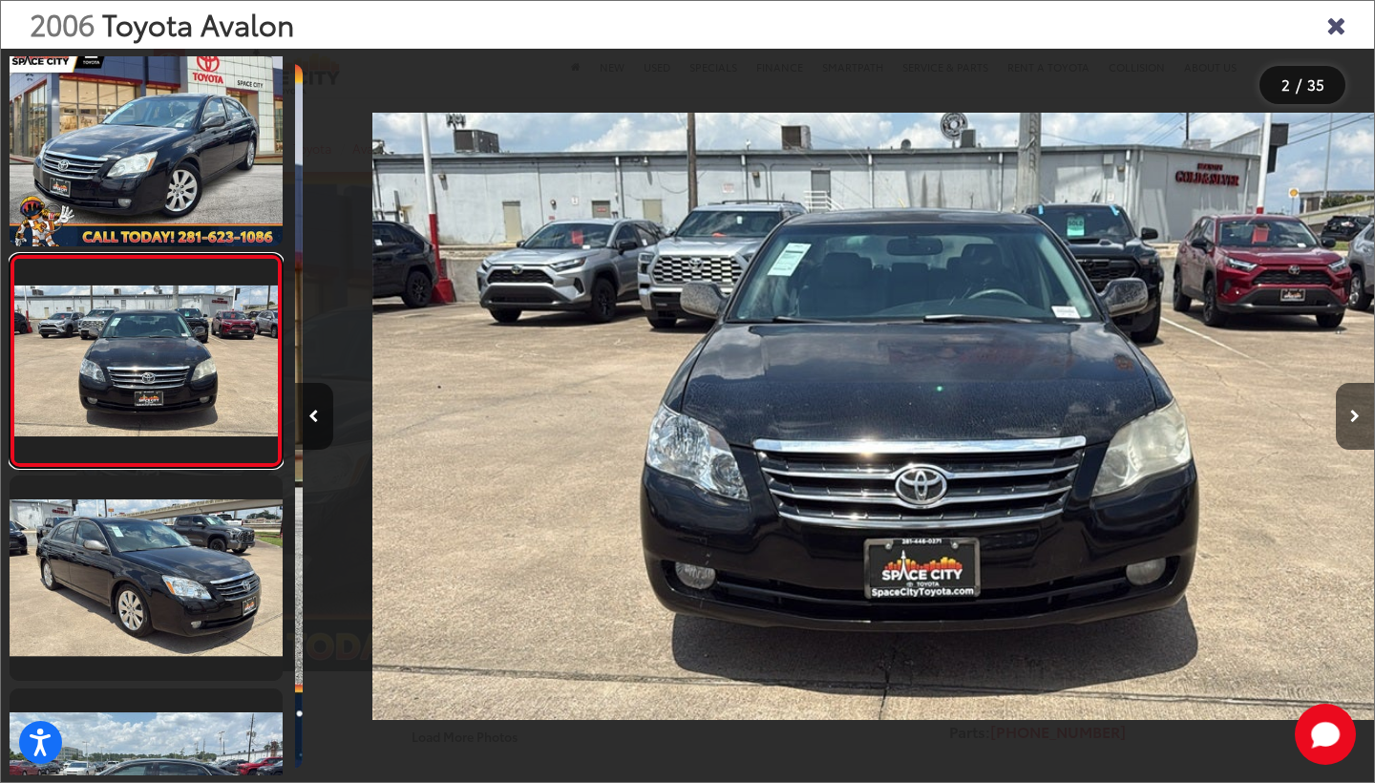
scroll to position [0, 1079]
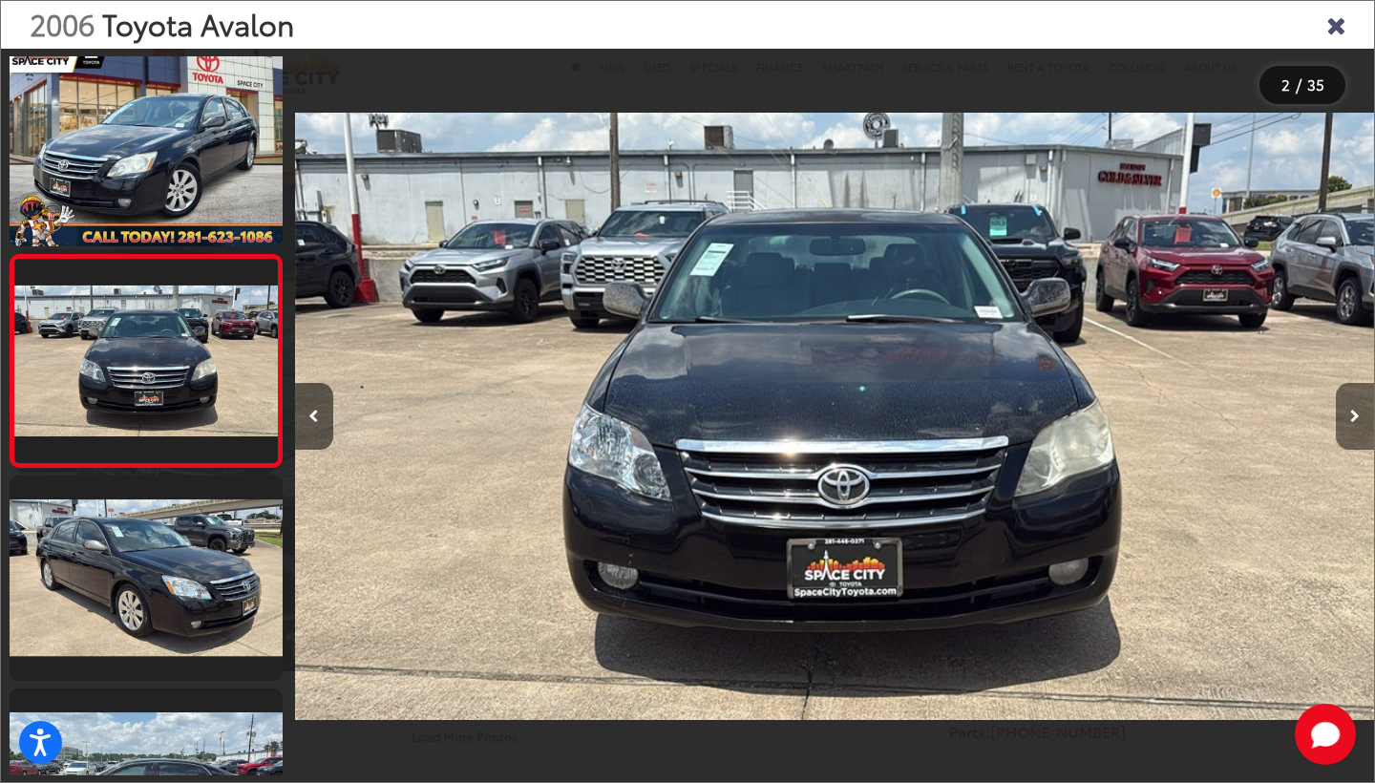
click at [1359, 424] on button "Next image" at bounding box center [1355, 416] width 38 height 67
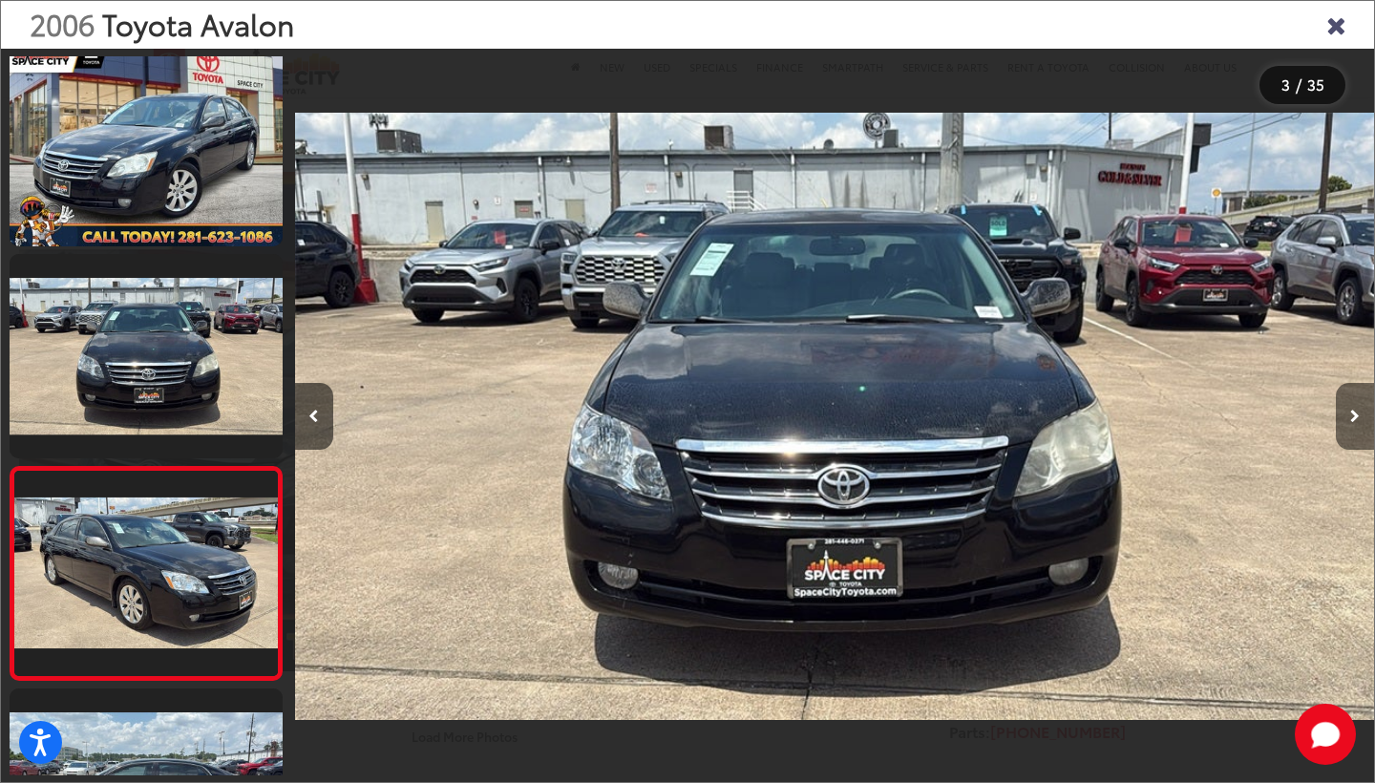
scroll to position [227, 0]
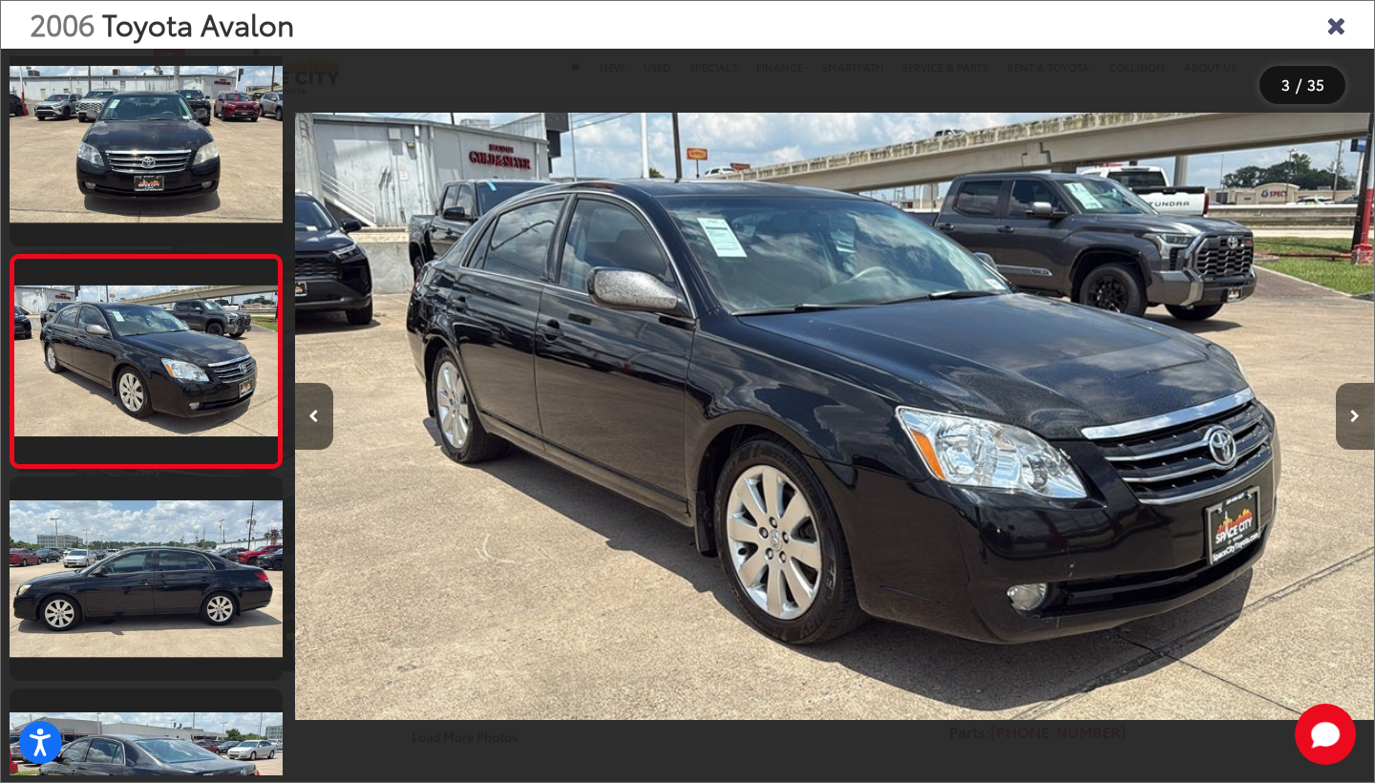
click at [1359, 424] on button "Next image" at bounding box center [1355, 416] width 38 height 67
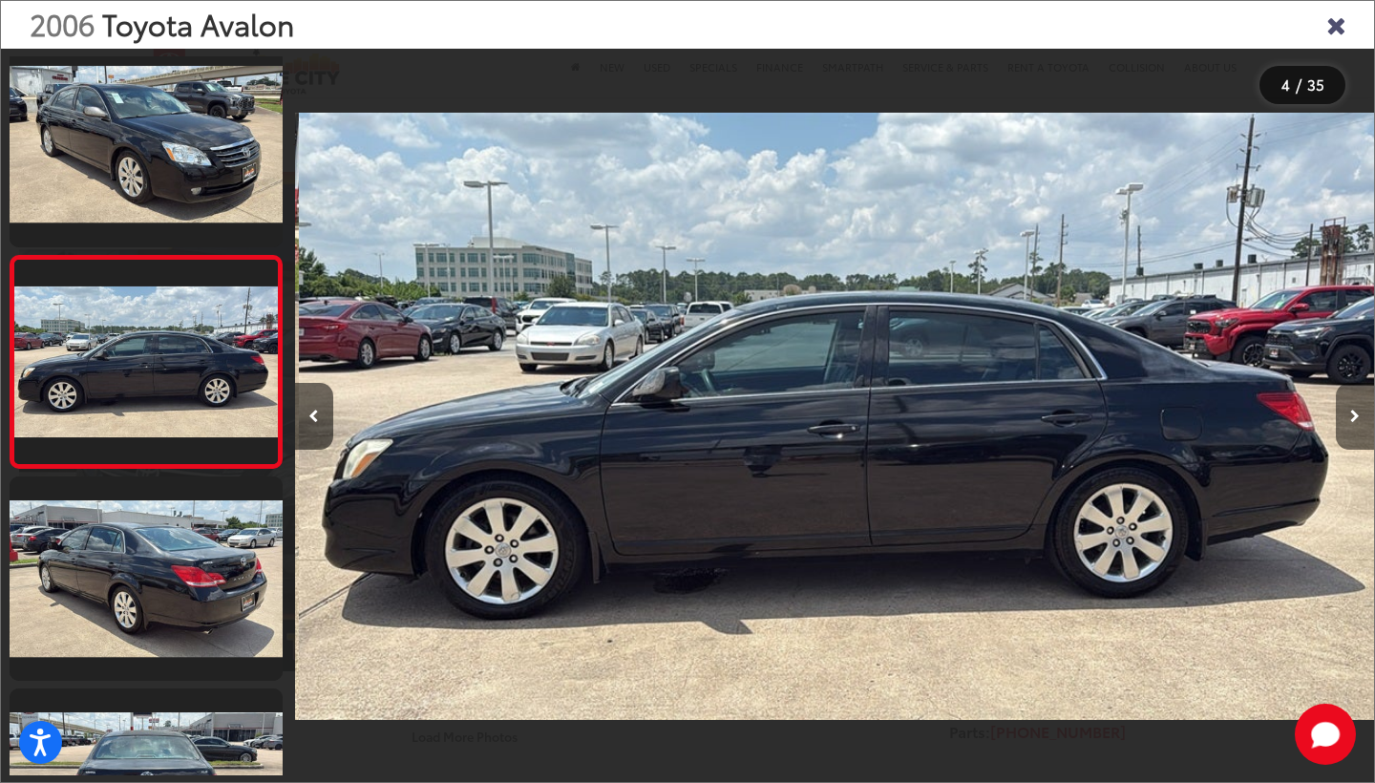
scroll to position [440, 0]
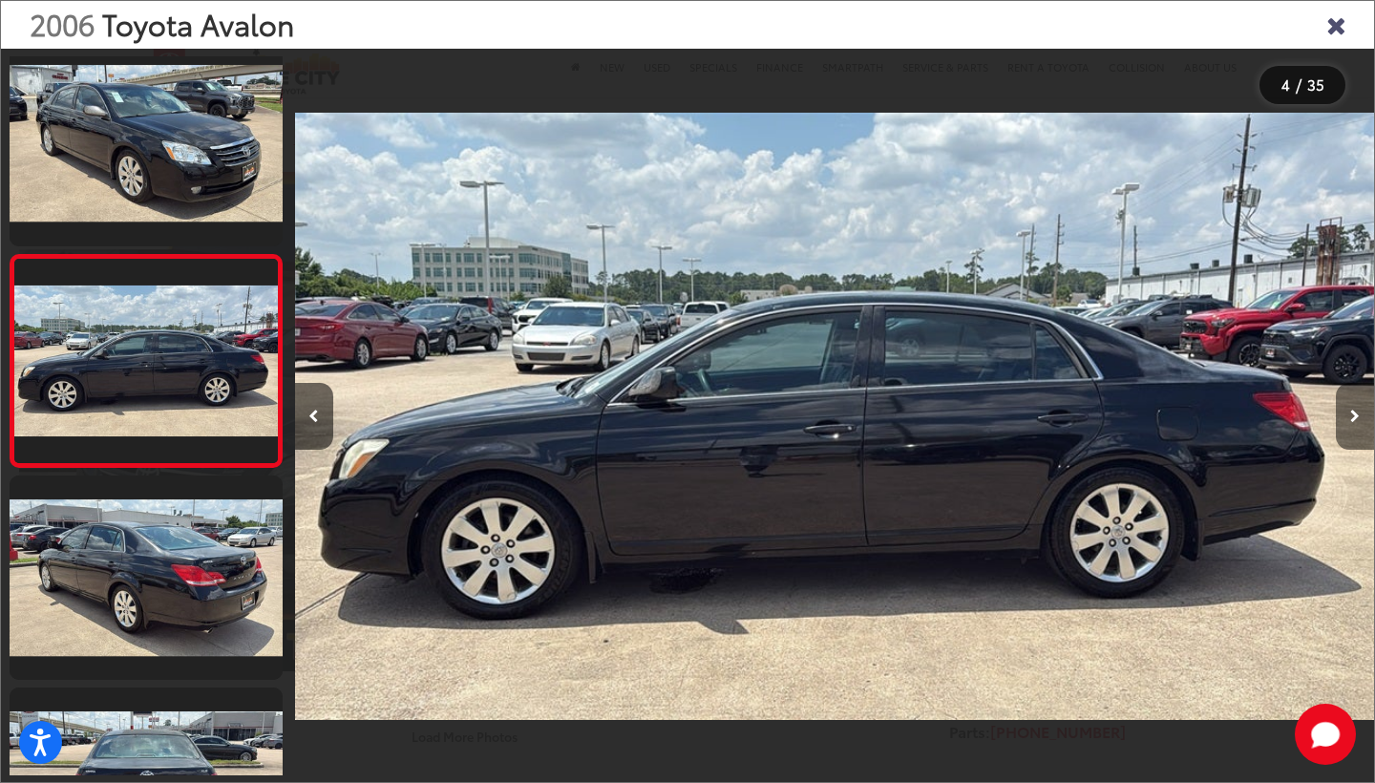
click at [1360, 425] on button "Next image" at bounding box center [1355, 416] width 38 height 67
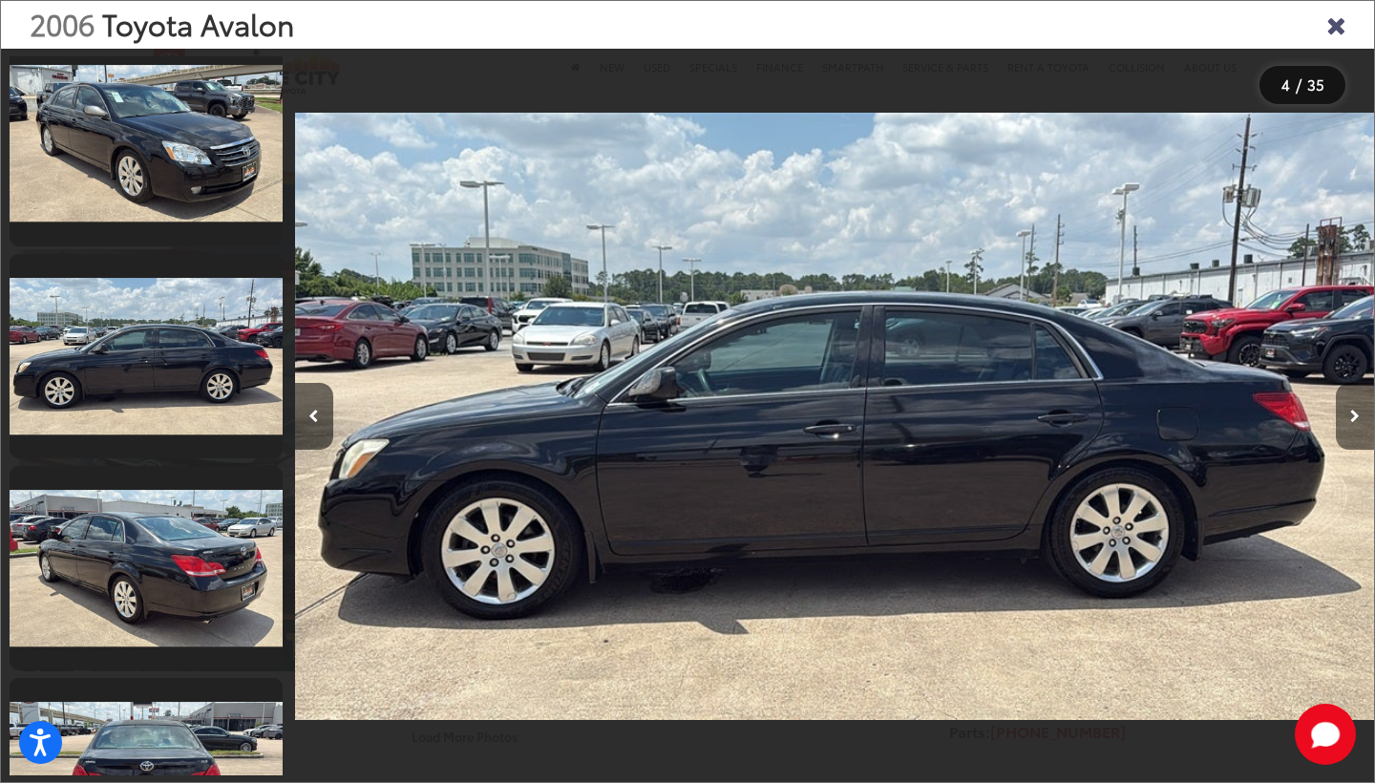
scroll to position [652, 0]
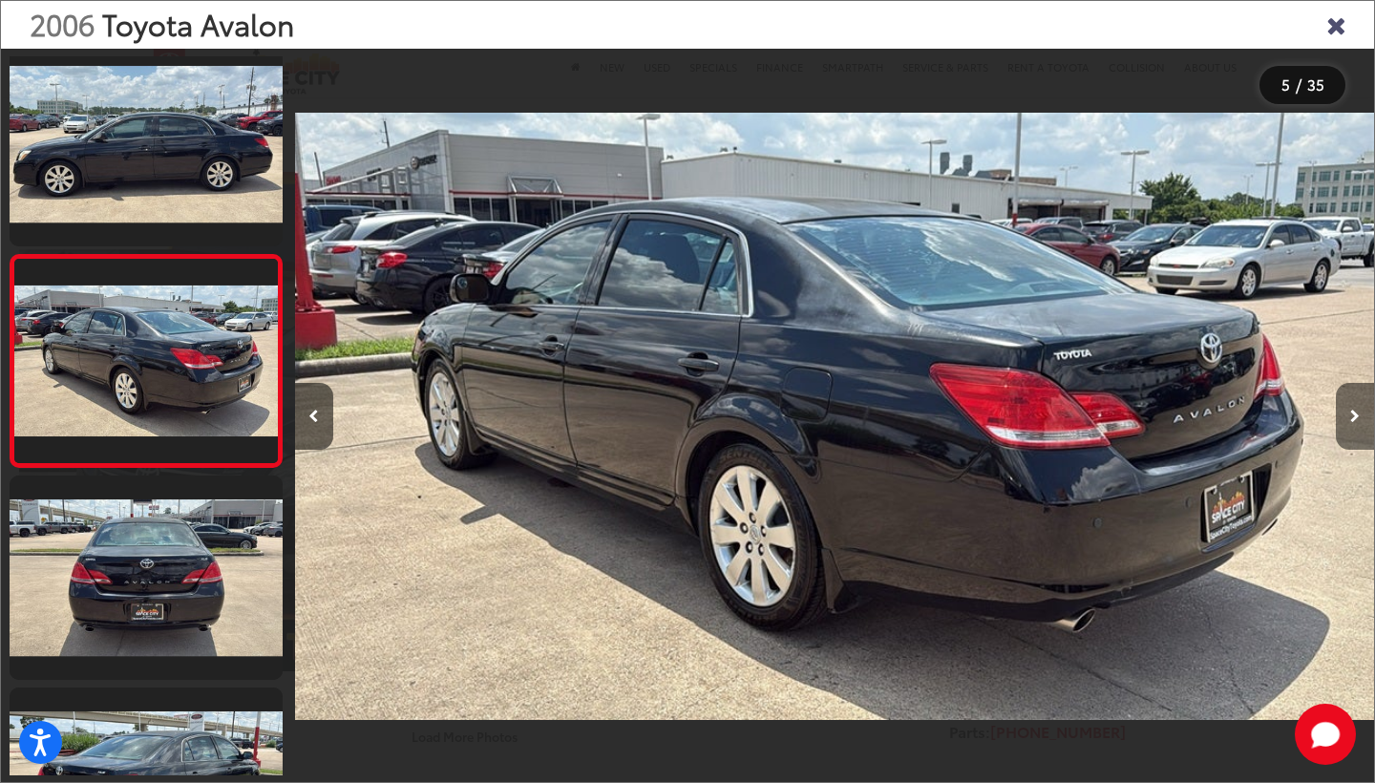
click at [1360, 425] on button "Next image" at bounding box center [1355, 416] width 38 height 67
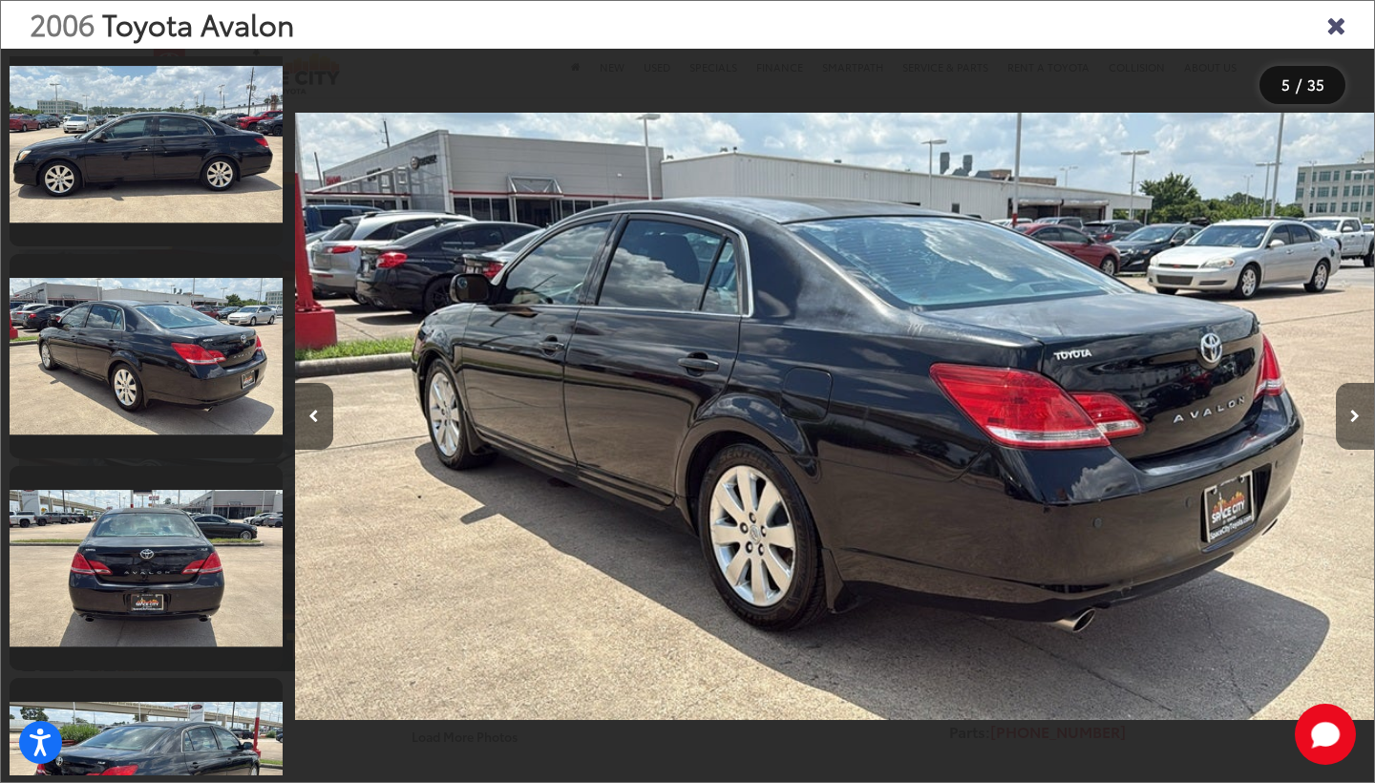
scroll to position [864, 0]
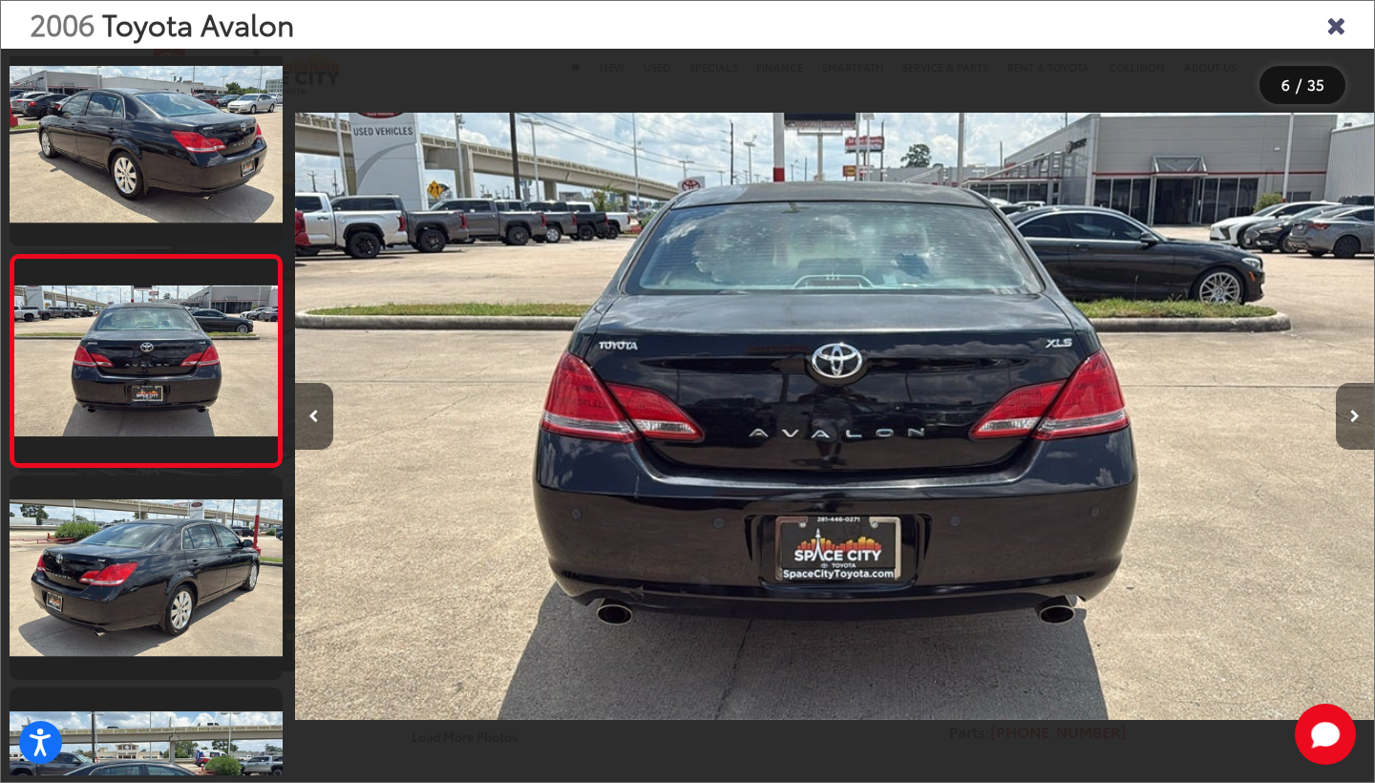
click at [1360, 426] on button "Next image" at bounding box center [1355, 416] width 38 height 67
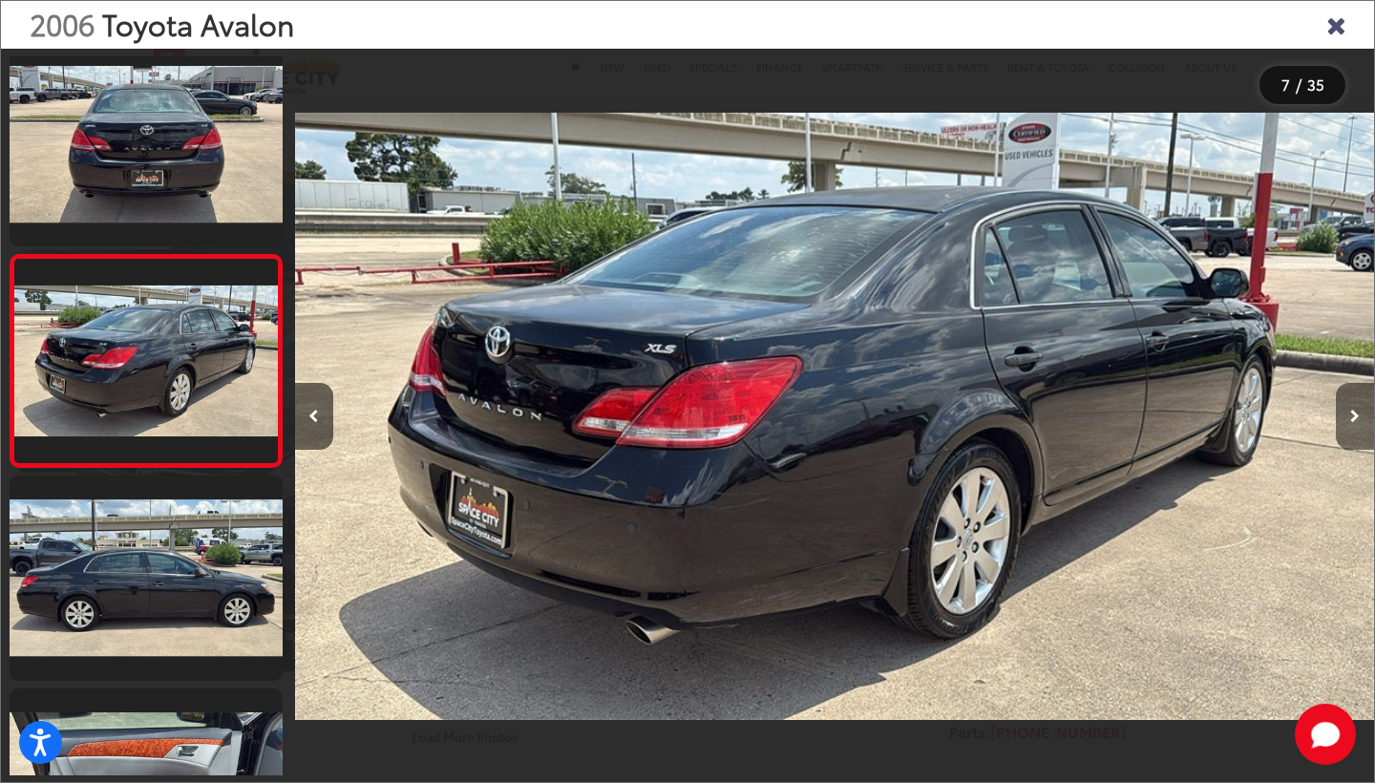
scroll to position [1076, 0]
click at [1360, 426] on button "Next image" at bounding box center [1355, 416] width 38 height 67
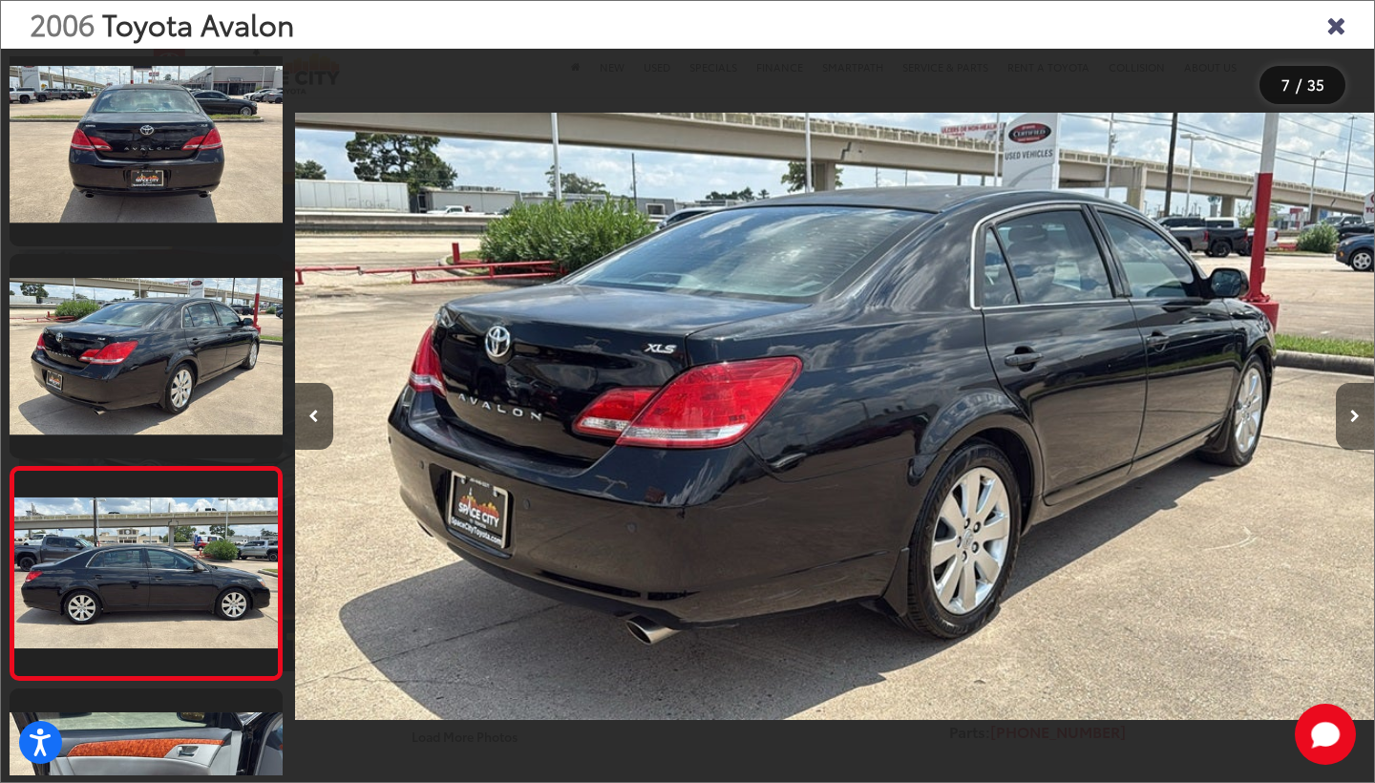
scroll to position [1288, 0]
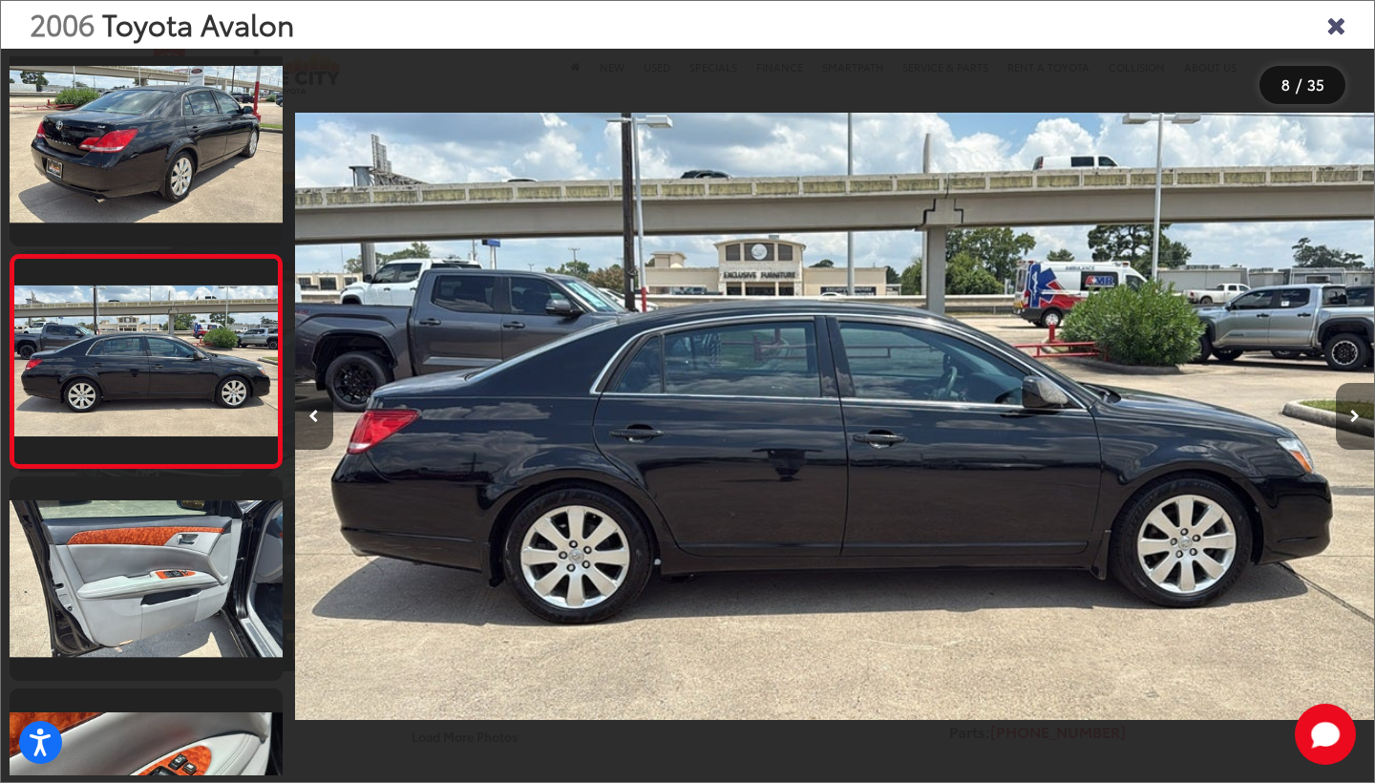
click at [1360, 426] on button "Next image" at bounding box center [1355, 416] width 38 height 67
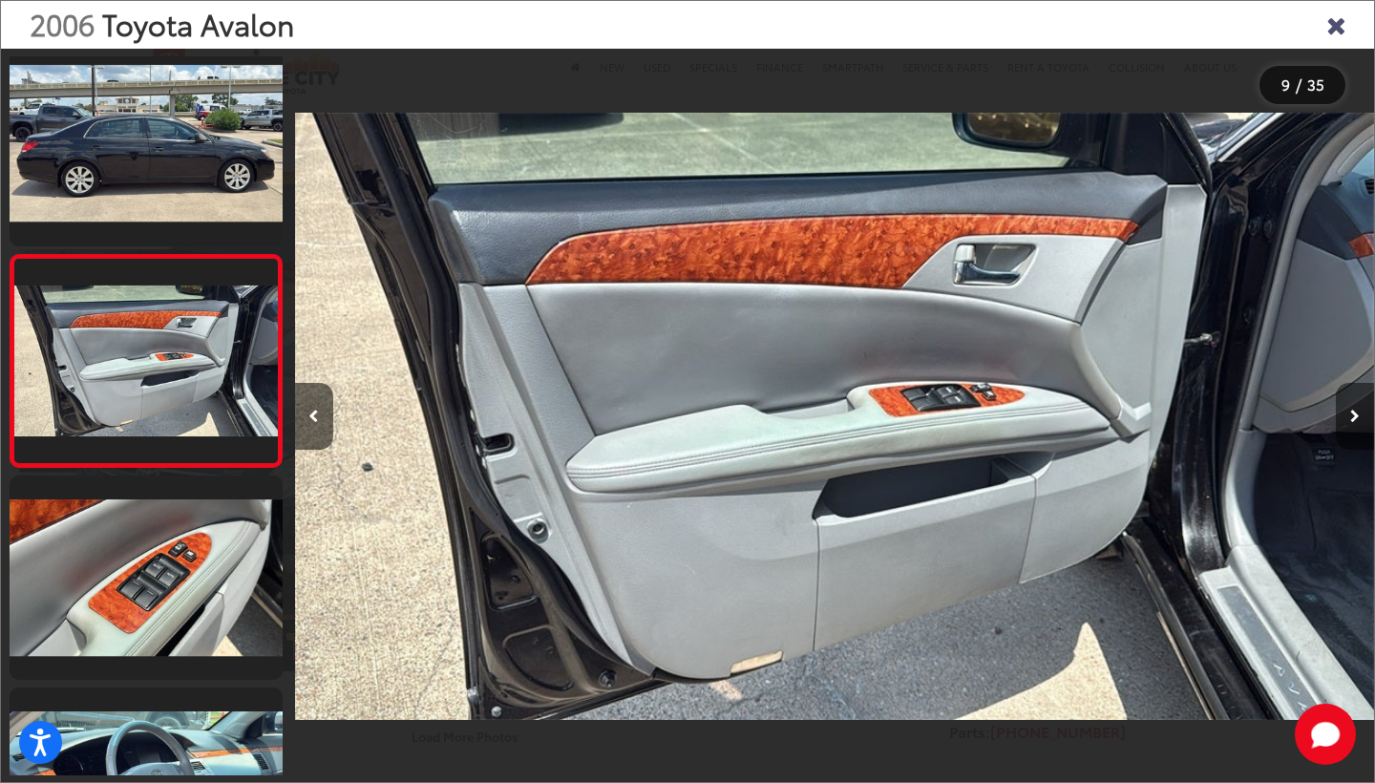
scroll to position [1501, 0]
click at [1360, 426] on button "Next image" at bounding box center [1355, 416] width 38 height 67
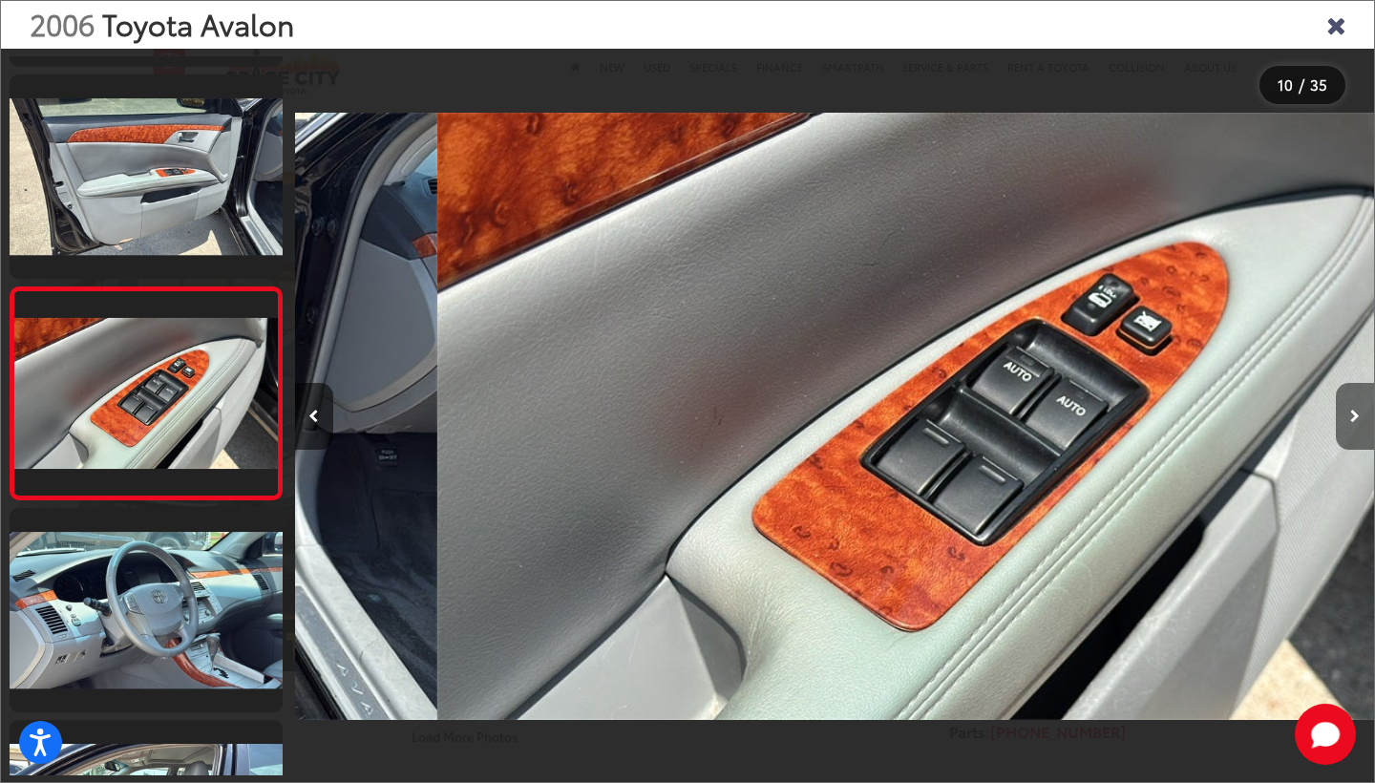
scroll to position [1713, 0]
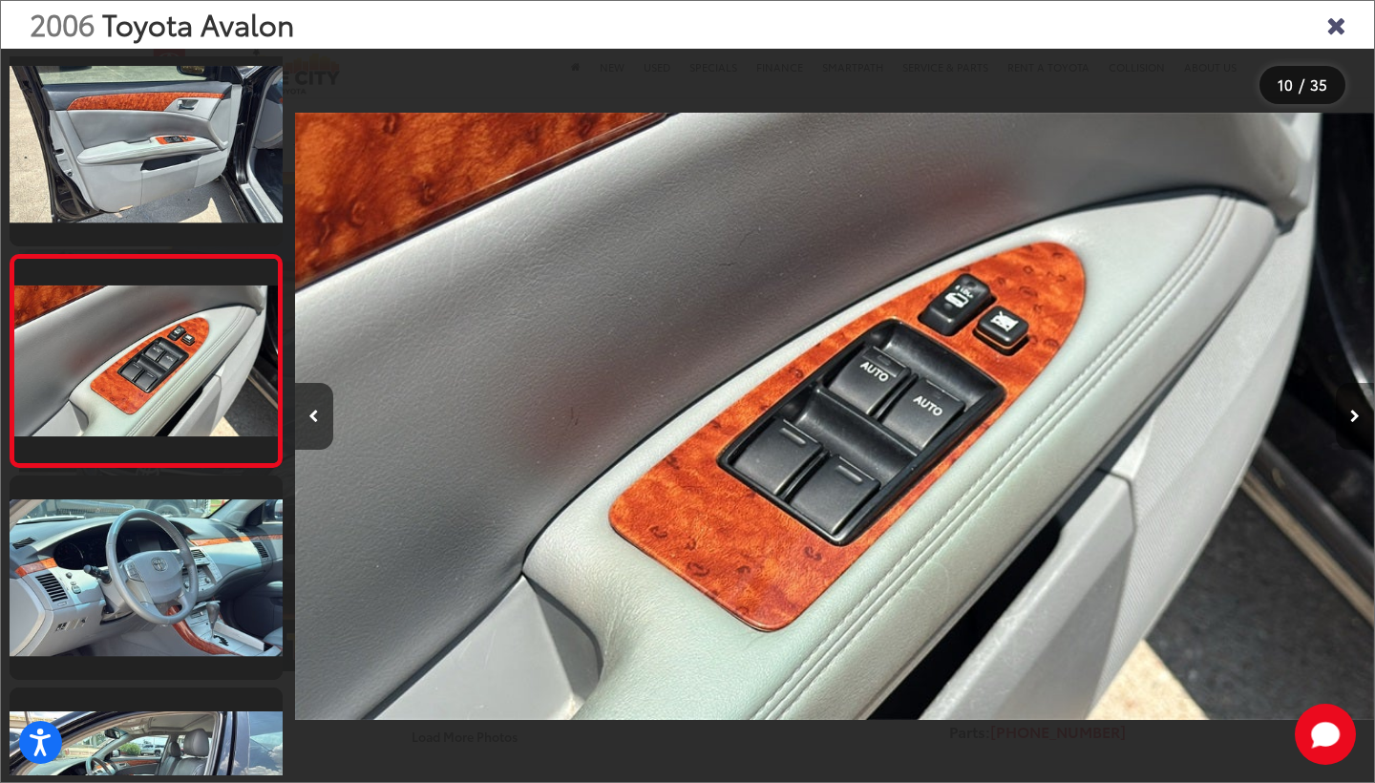
click at [1360, 426] on button "Next image" at bounding box center [1355, 416] width 38 height 67
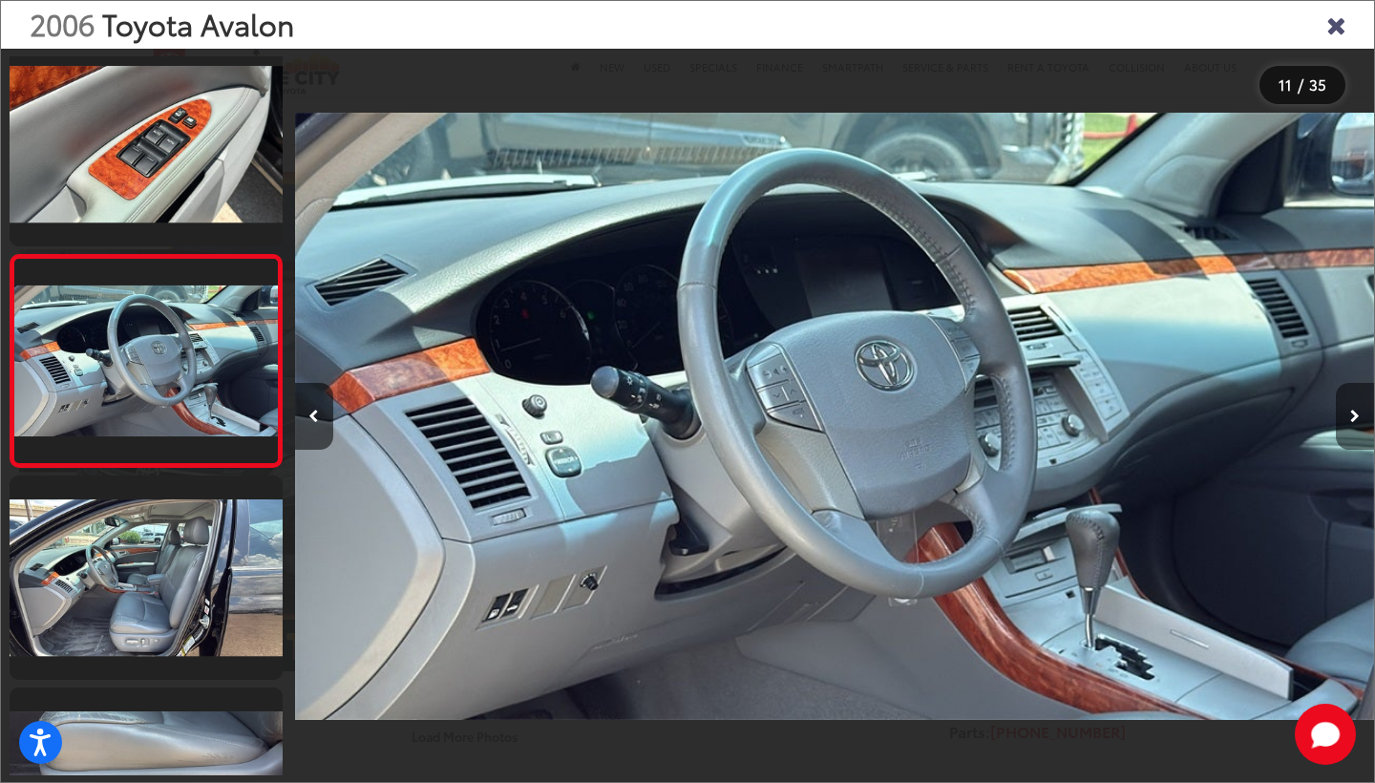
click at [1360, 426] on button "Next image" at bounding box center [1355, 416] width 38 height 67
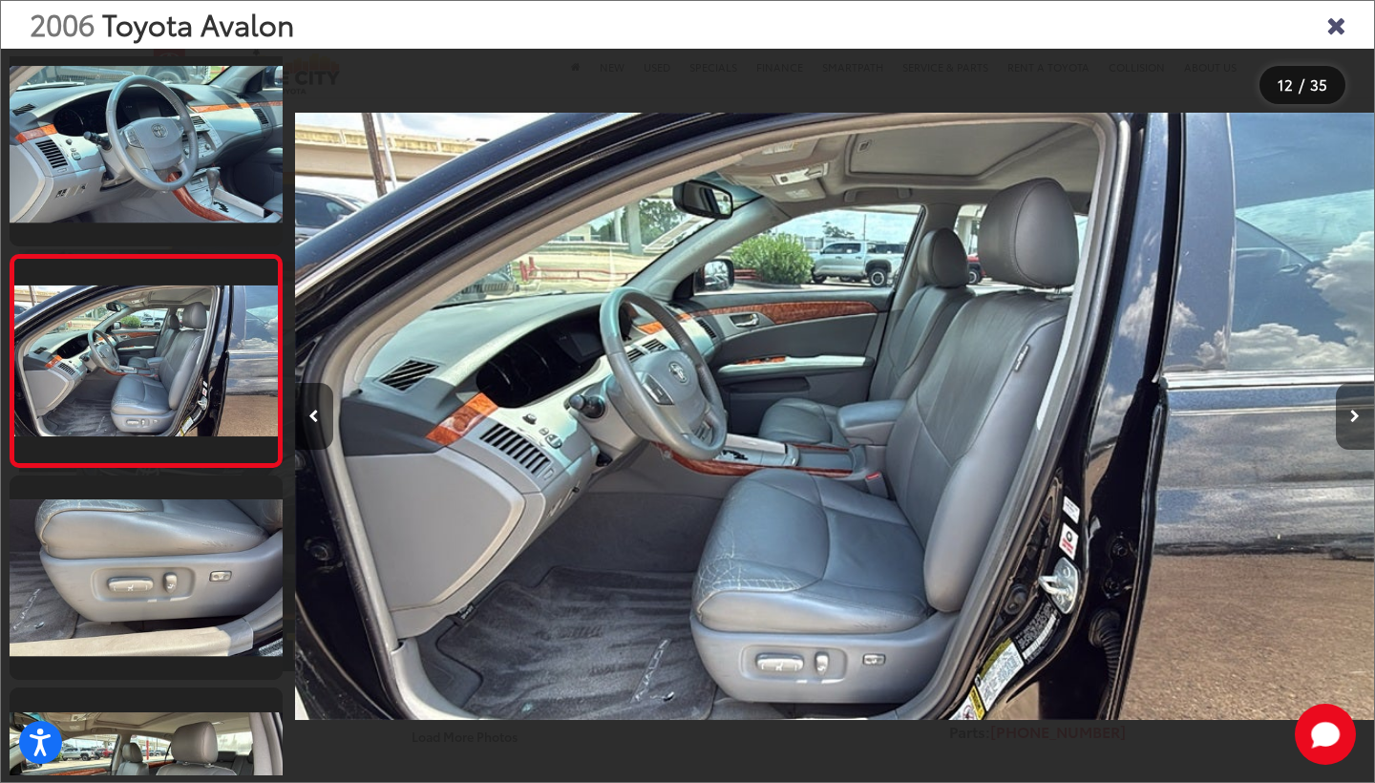
click at [1360, 426] on button "Next image" at bounding box center [1355, 416] width 38 height 67
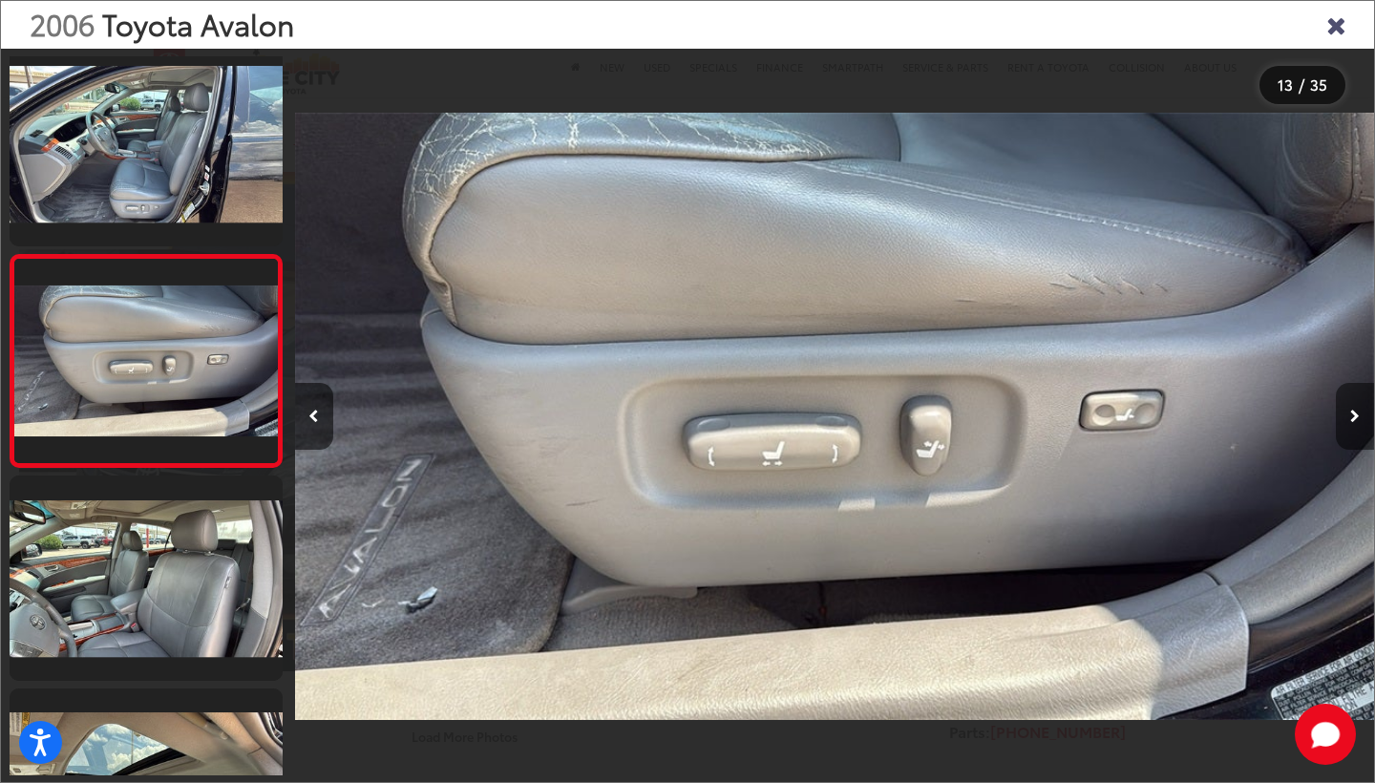
click at [1360, 426] on button "Next image" at bounding box center [1355, 416] width 38 height 67
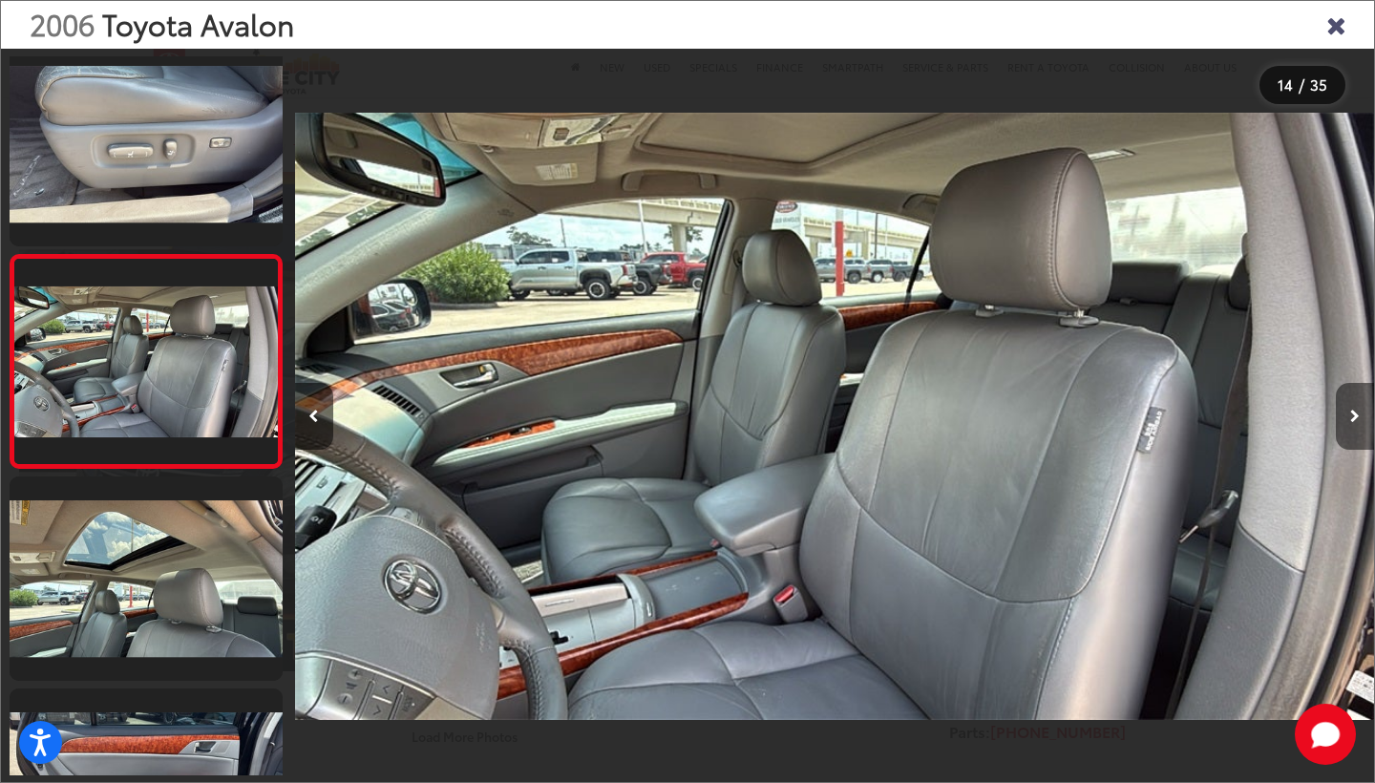
click at [1360, 426] on button "Next image" at bounding box center [1355, 416] width 38 height 67
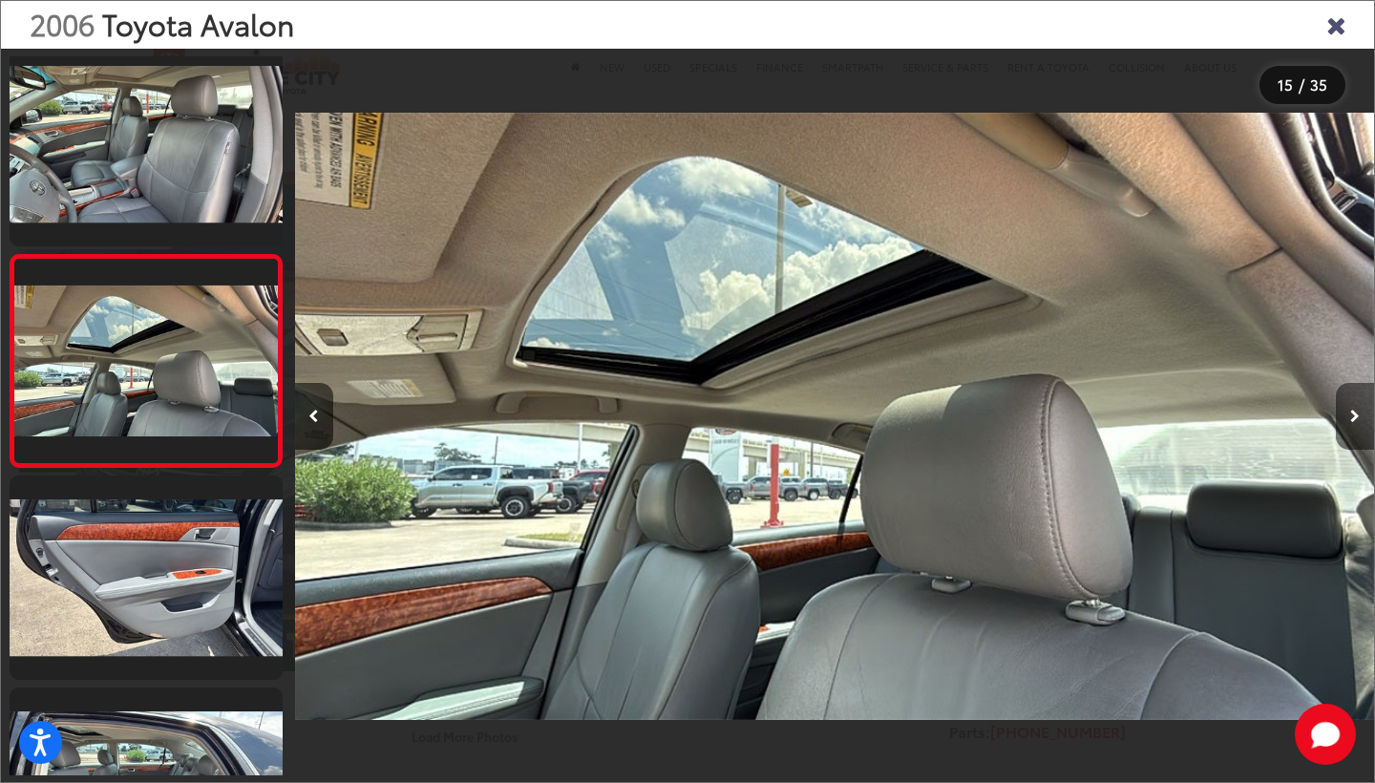
click at [1360, 426] on button "Next image" at bounding box center [1355, 416] width 38 height 67
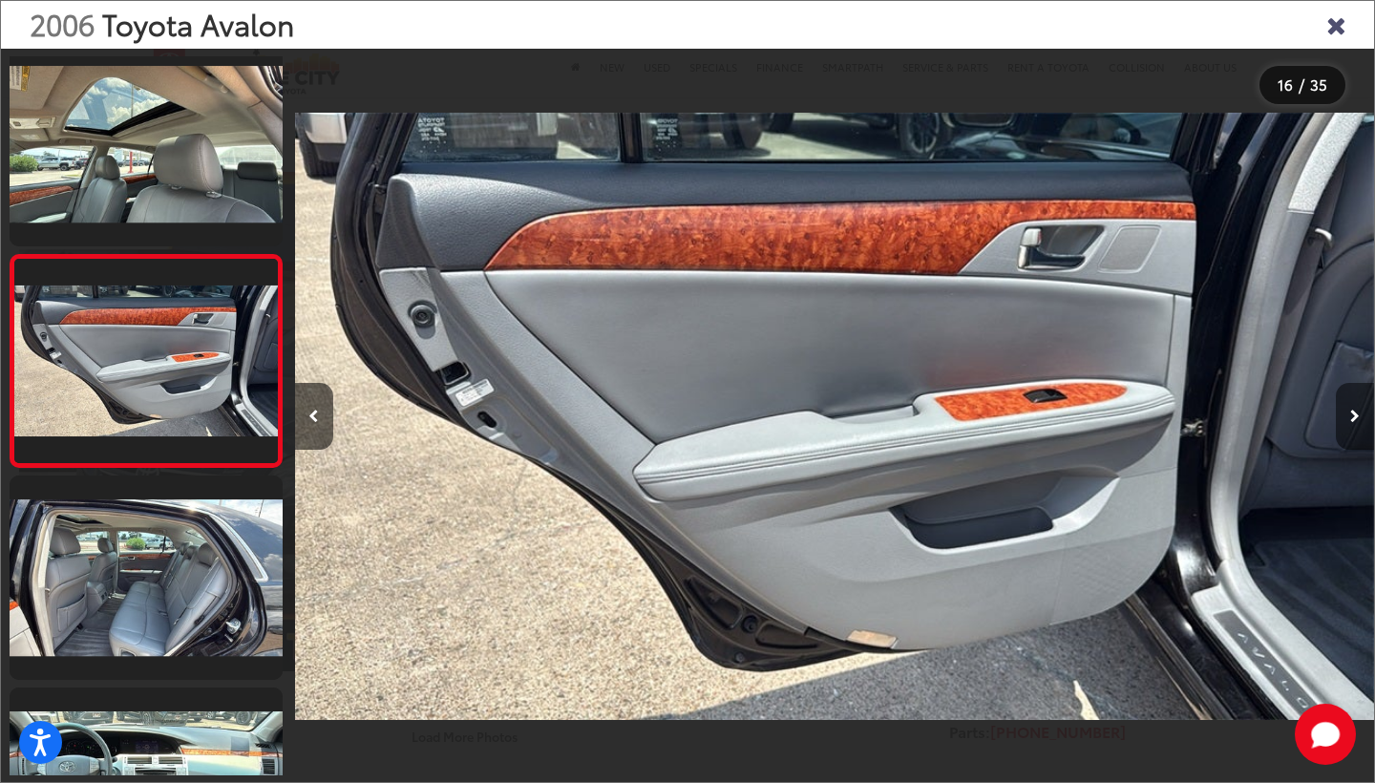
click at [1360, 426] on button "Next image" at bounding box center [1355, 416] width 38 height 67
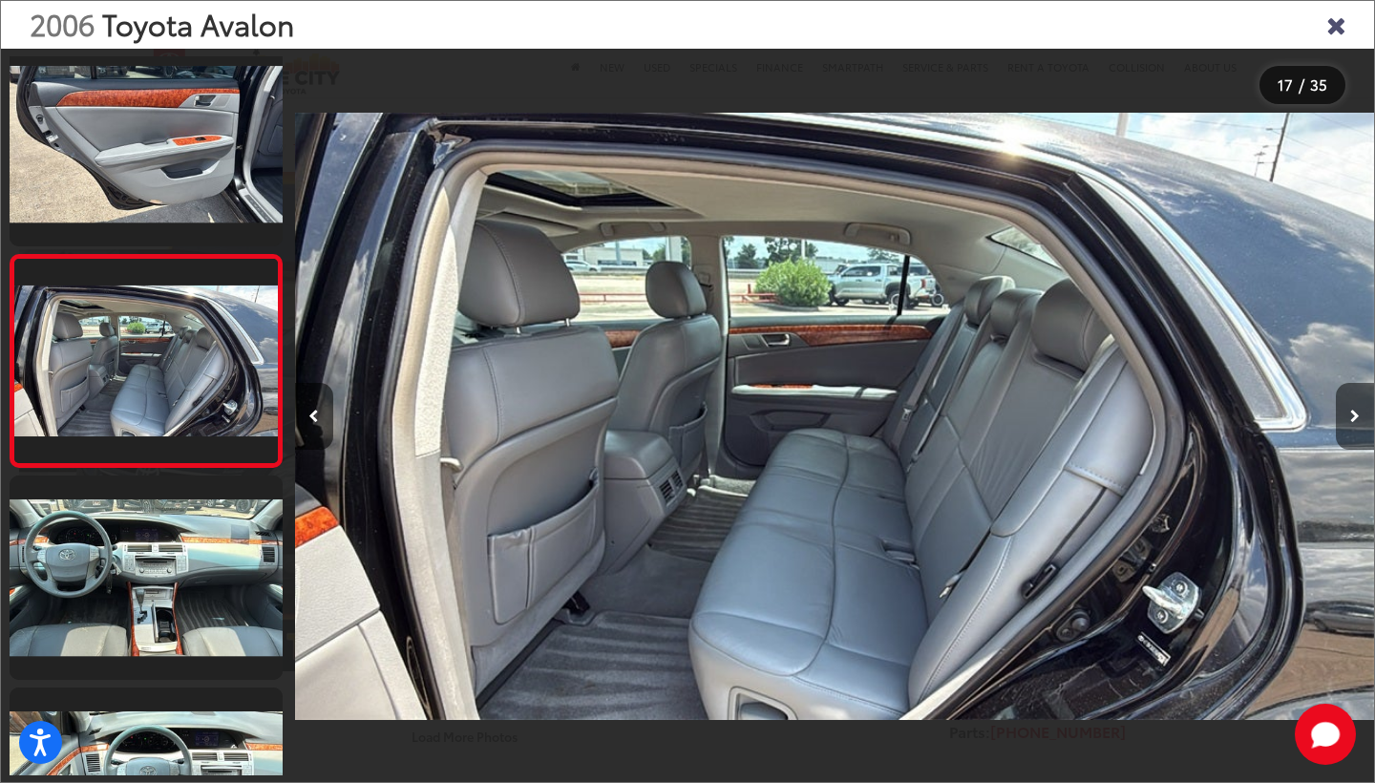
click at [1360, 426] on button "Next image" at bounding box center [1355, 416] width 38 height 67
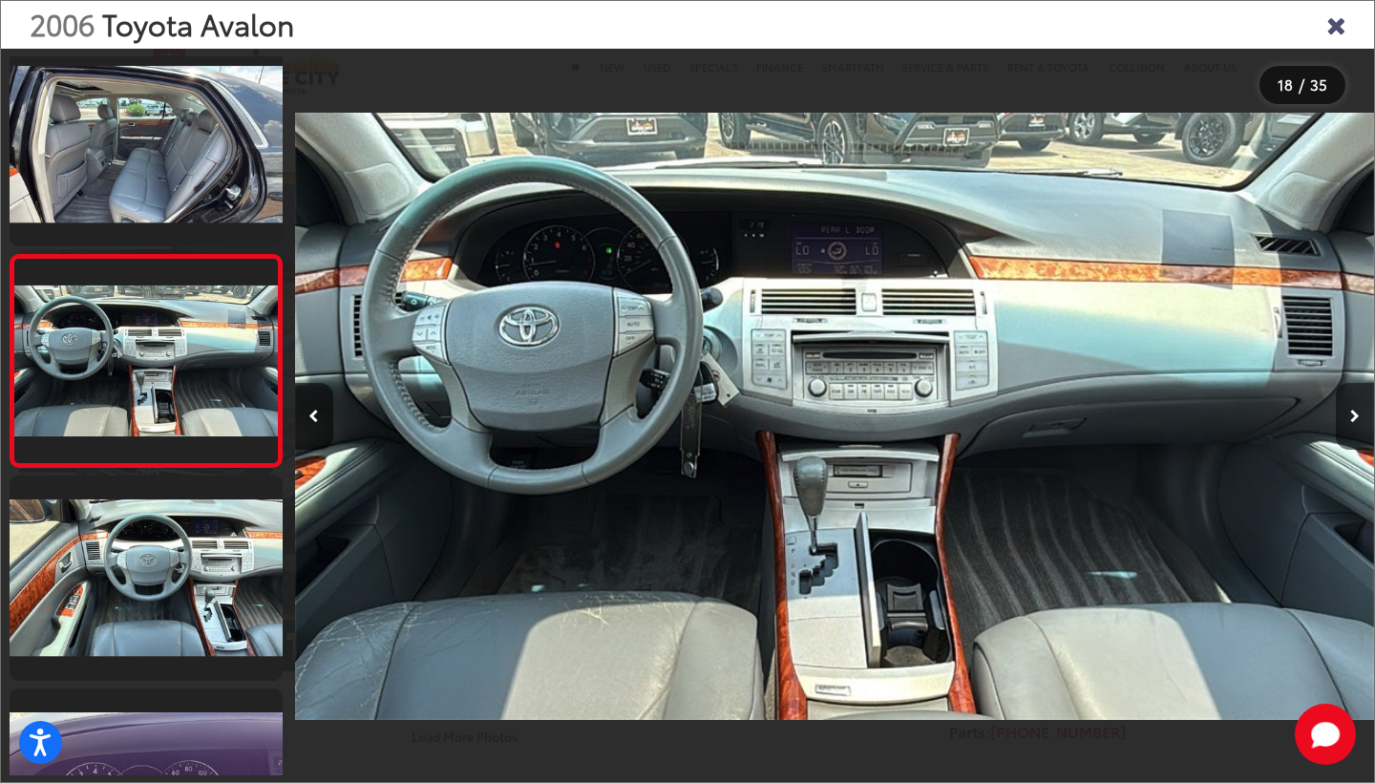
click at [1360, 426] on button "Next image" at bounding box center [1355, 416] width 38 height 67
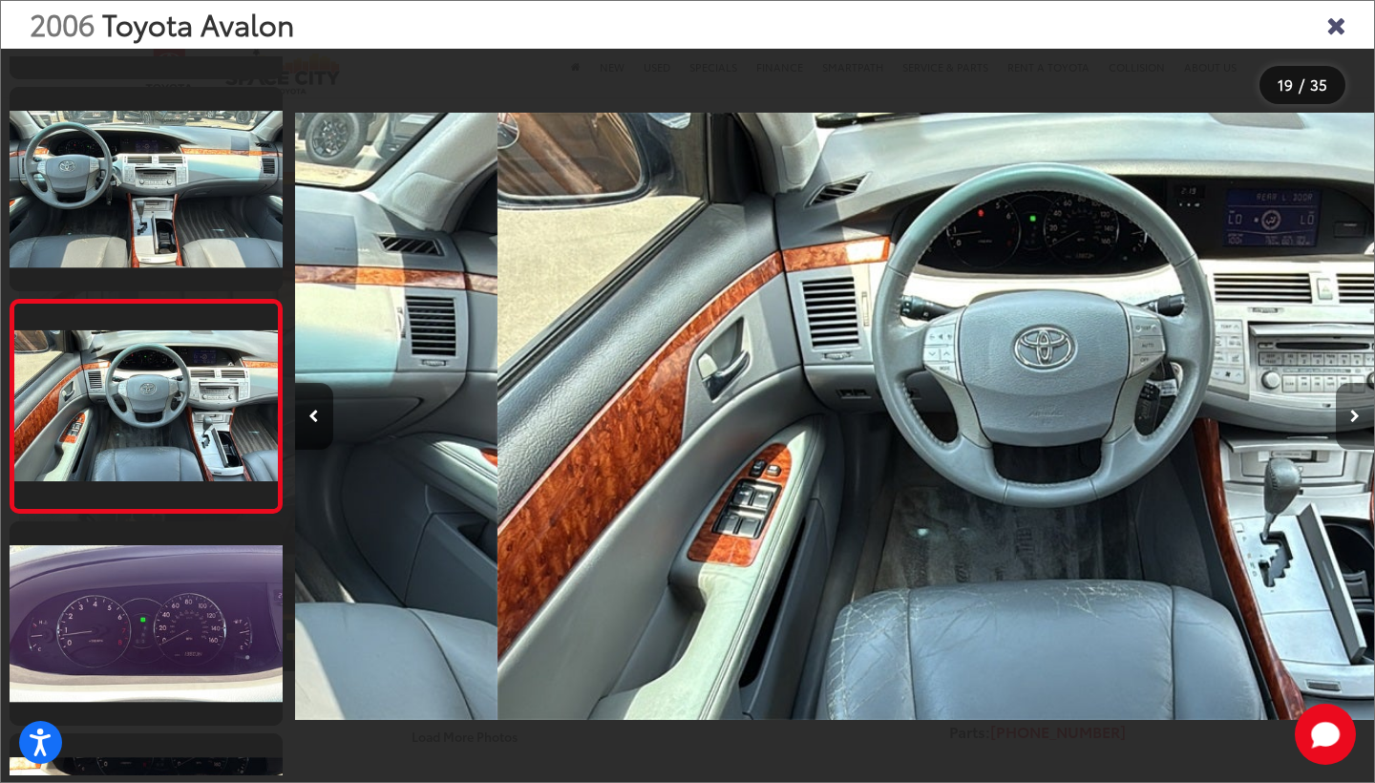
click at [1360, 426] on button "Next image" at bounding box center [1355, 416] width 38 height 67
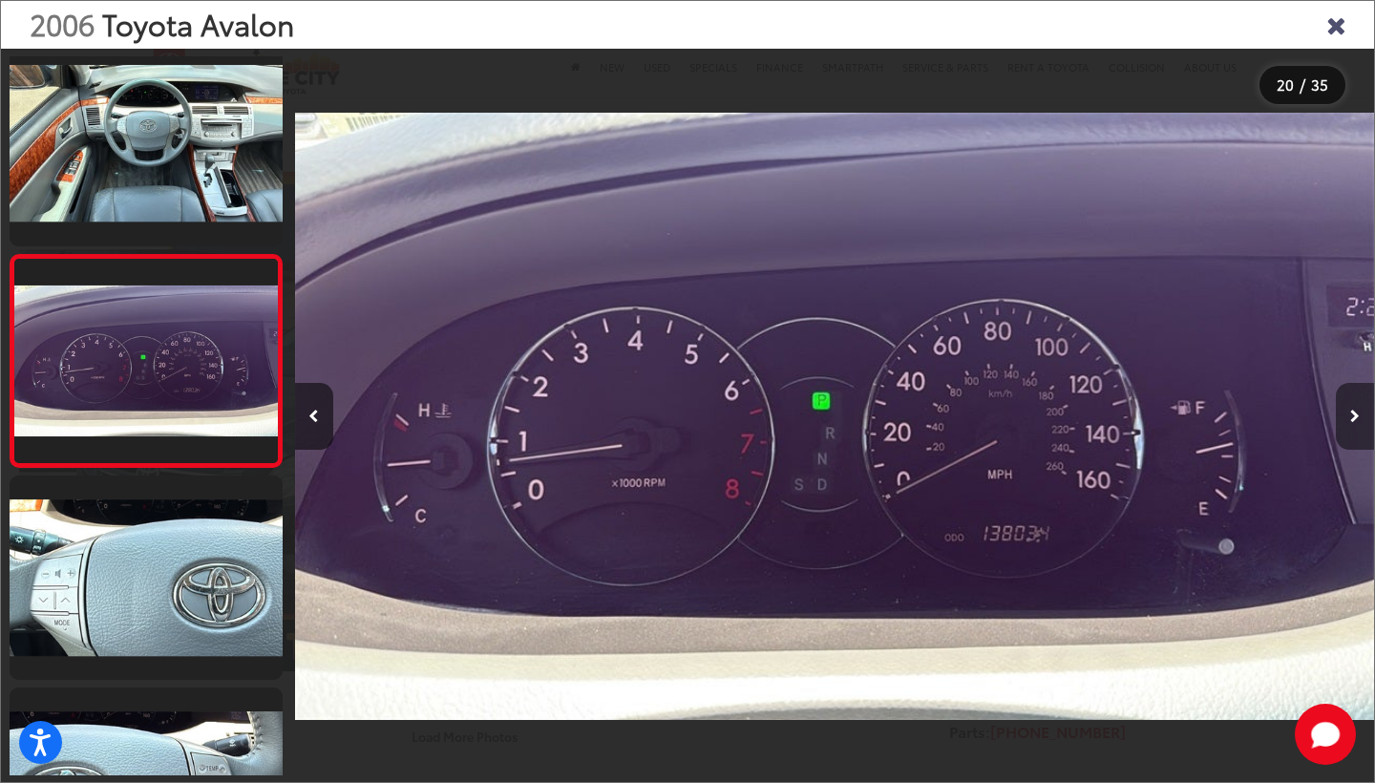
click at [1360, 426] on button "Next image" at bounding box center [1355, 416] width 38 height 67
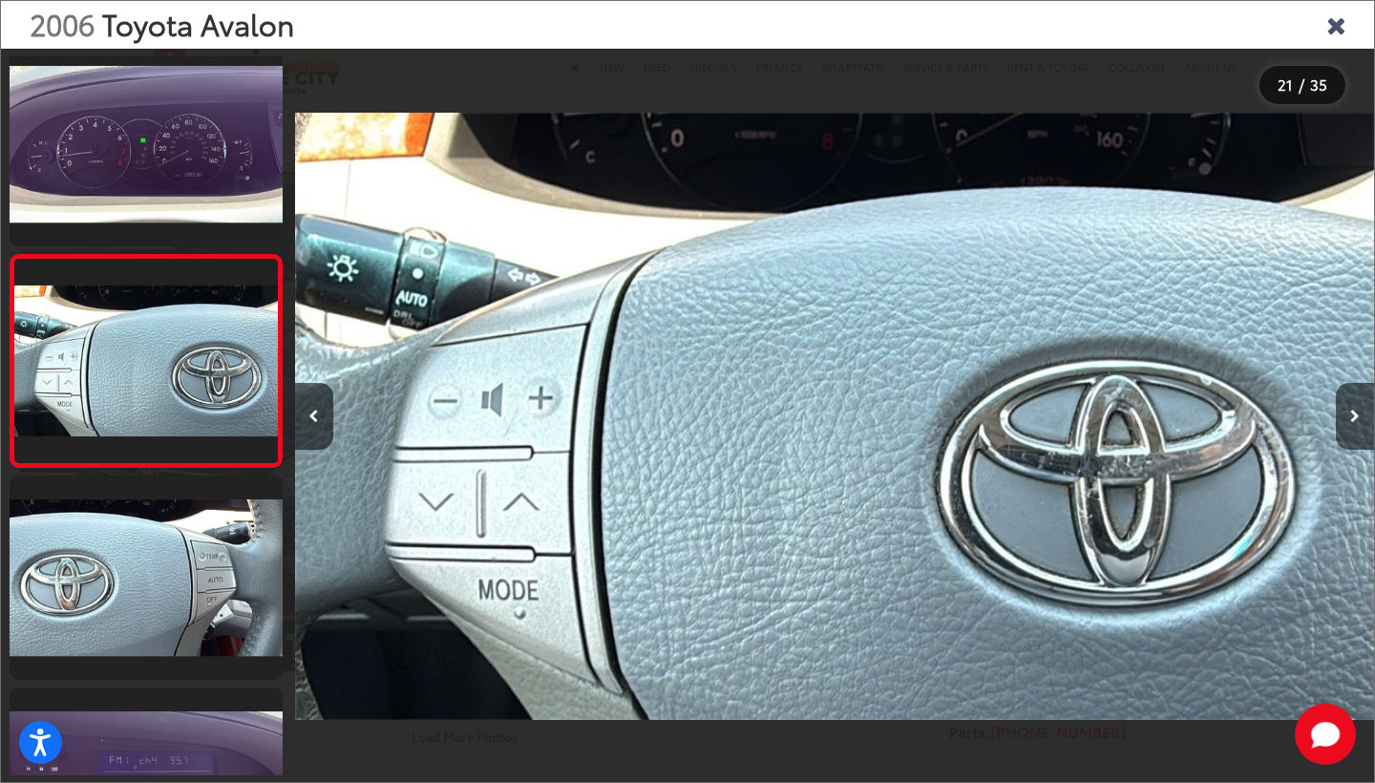
click at [1342, 32] on icon "Close gallery" at bounding box center [1335, 23] width 19 height 25
